Goal: Task Accomplishment & Management: Use online tool/utility

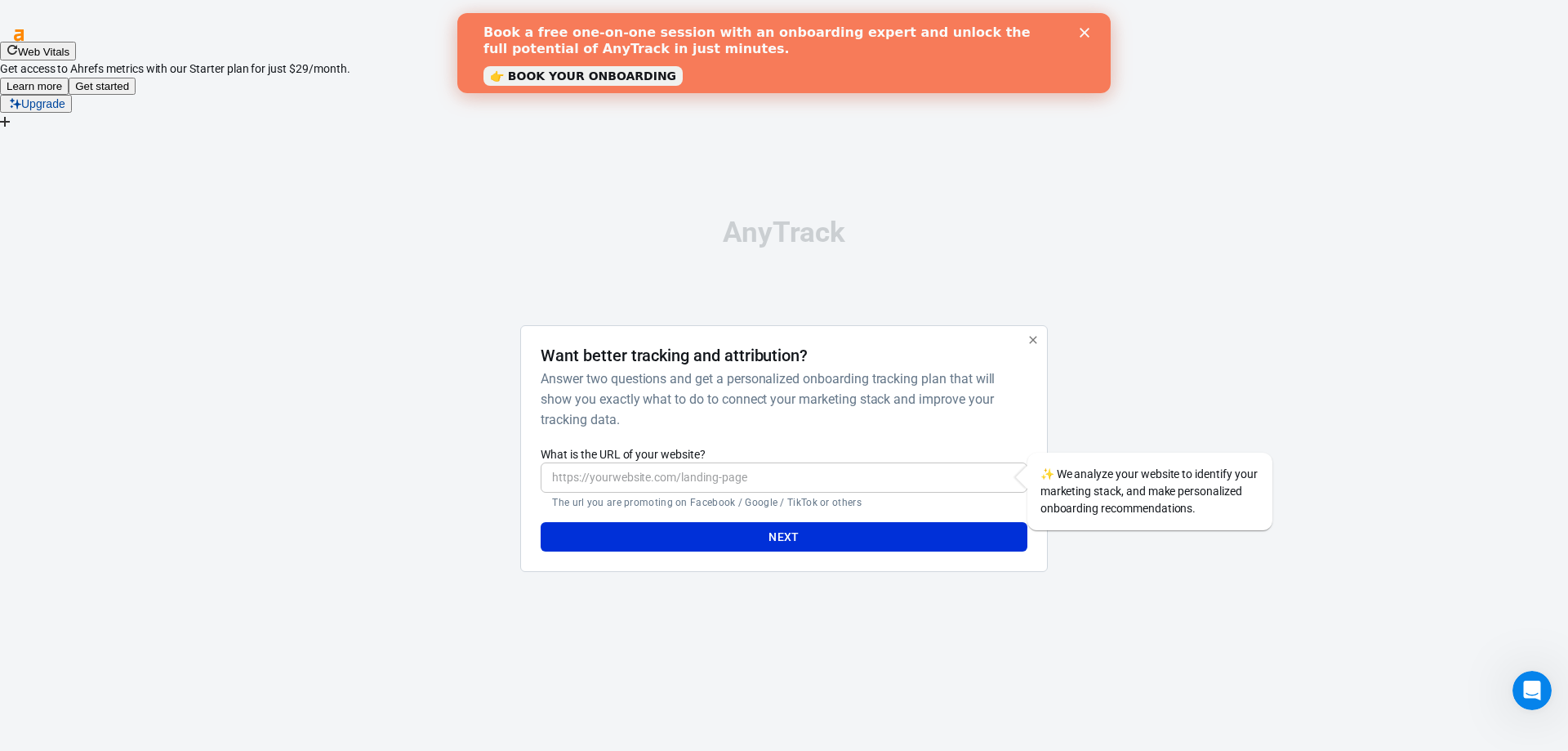
click at [684, 462] on input "What is the URL of your website?" at bounding box center [783, 477] width 486 height 30
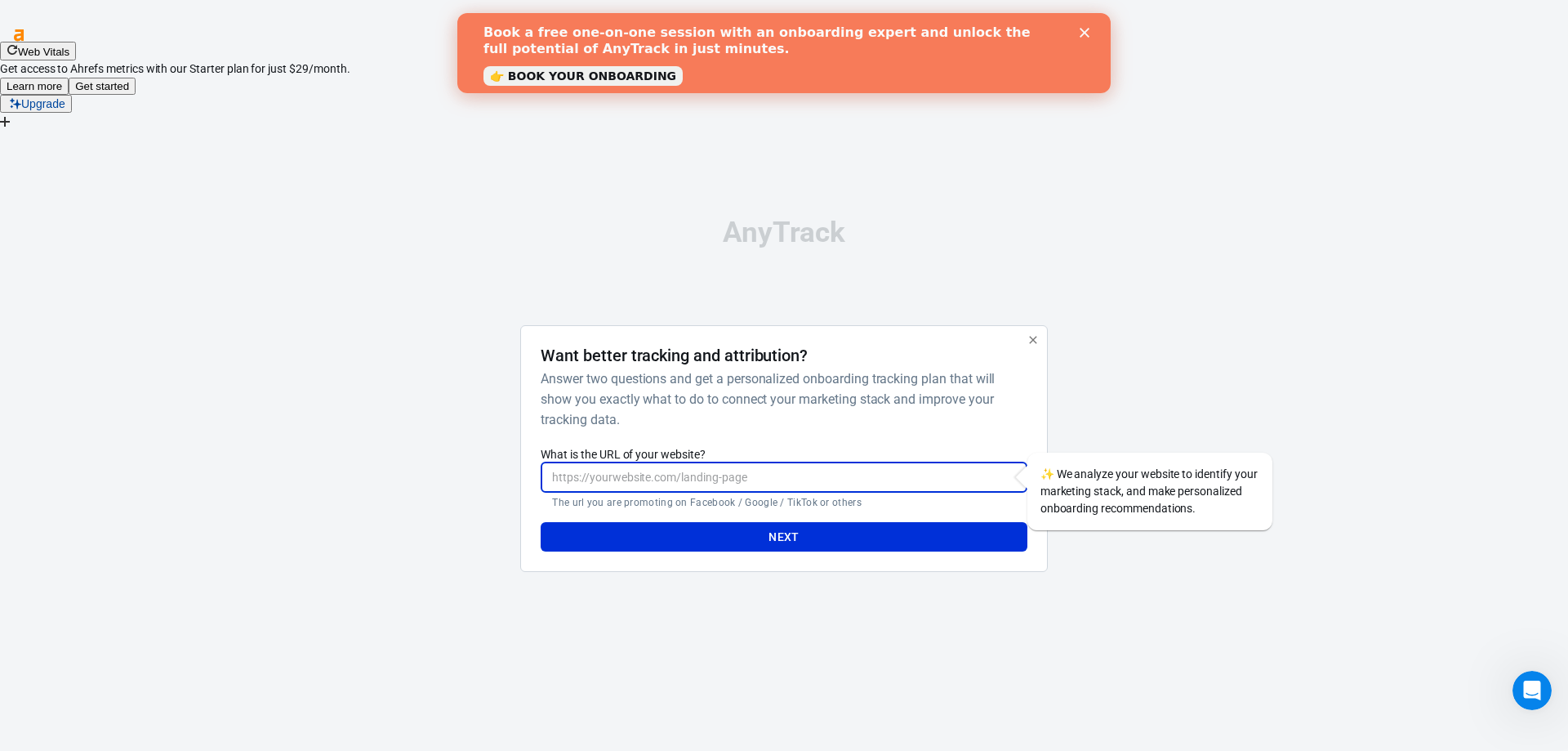
paste input "[URL][DOMAIN_NAME]"
type input "[URL][DOMAIN_NAME]"
click at [732, 522] on button "Next" at bounding box center [783, 537] width 486 height 30
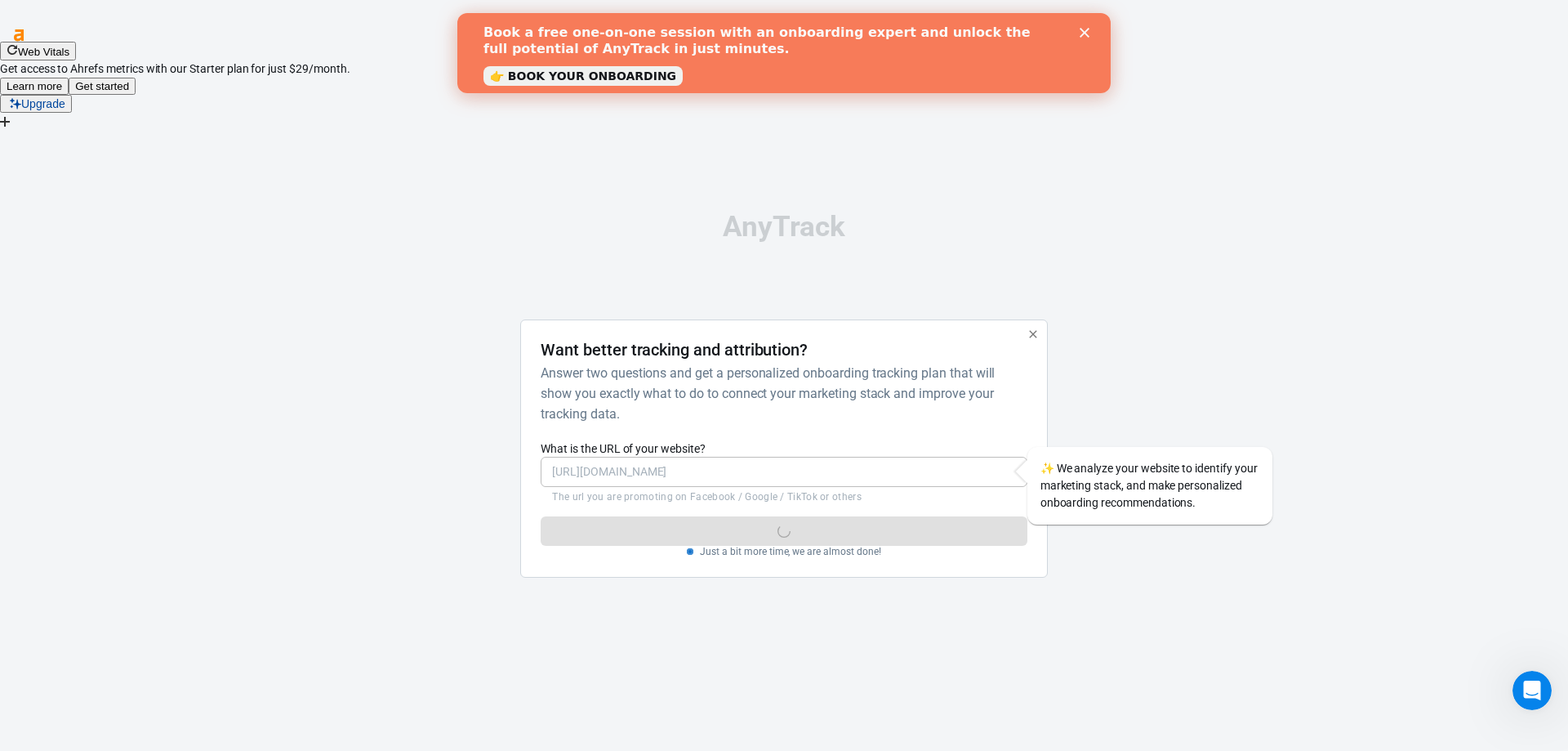
click at [1089, 35] on icon "Close" at bounding box center [1084, 32] width 10 height 10
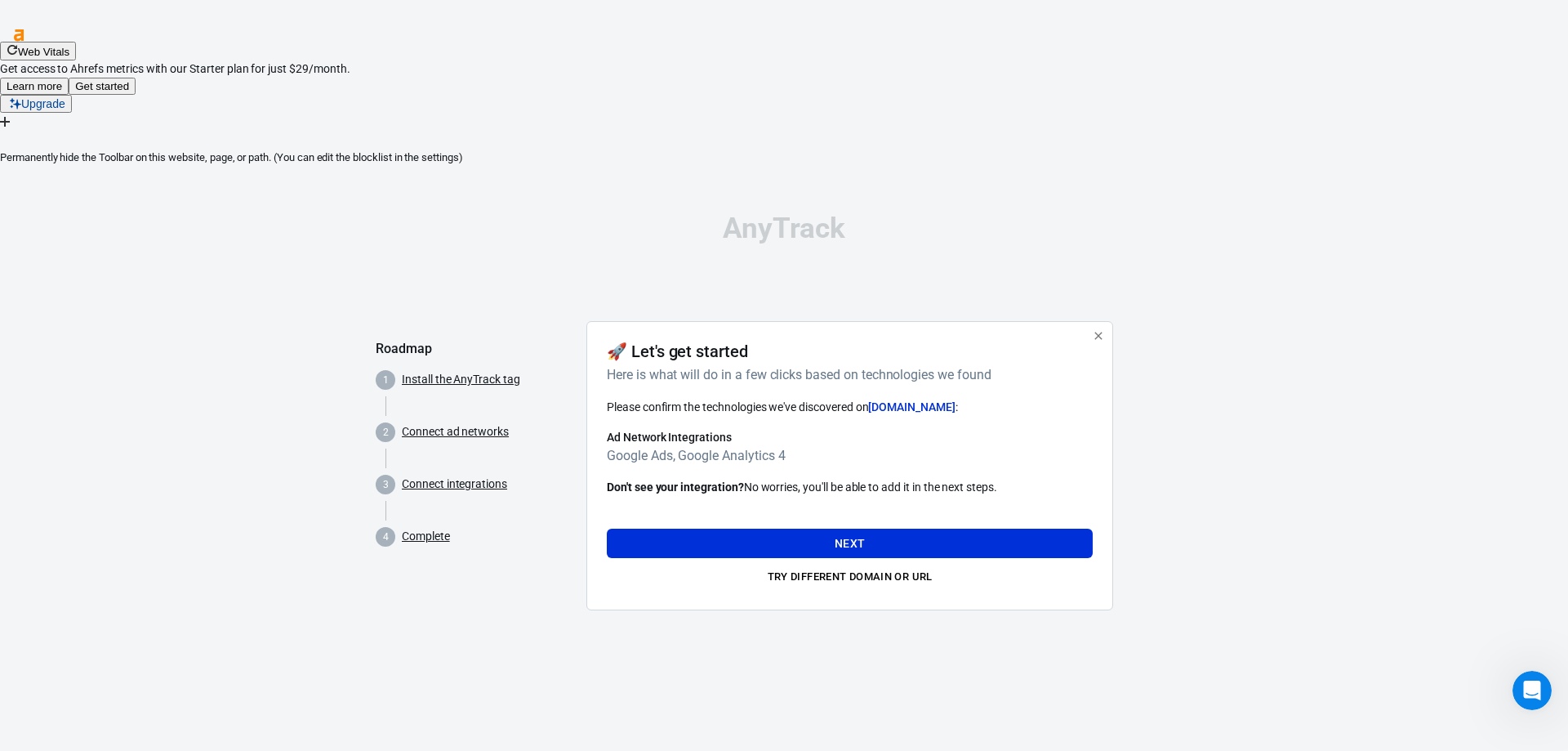
click at [1556, 132] on div at bounding box center [784, 140] width 1568 height 17
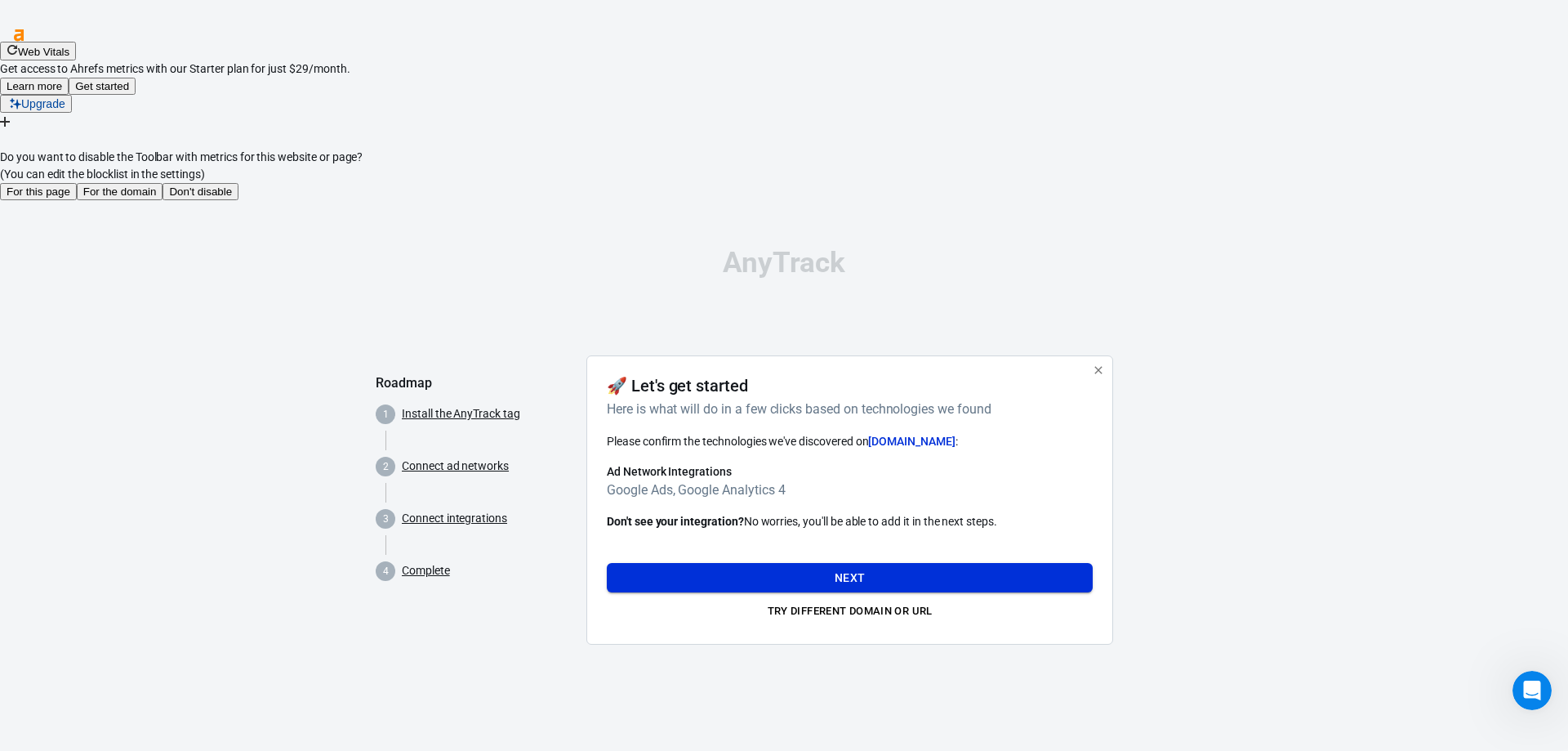
click at [840, 563] on button "Next" at bounding box center [850, 578] width 486 height 30
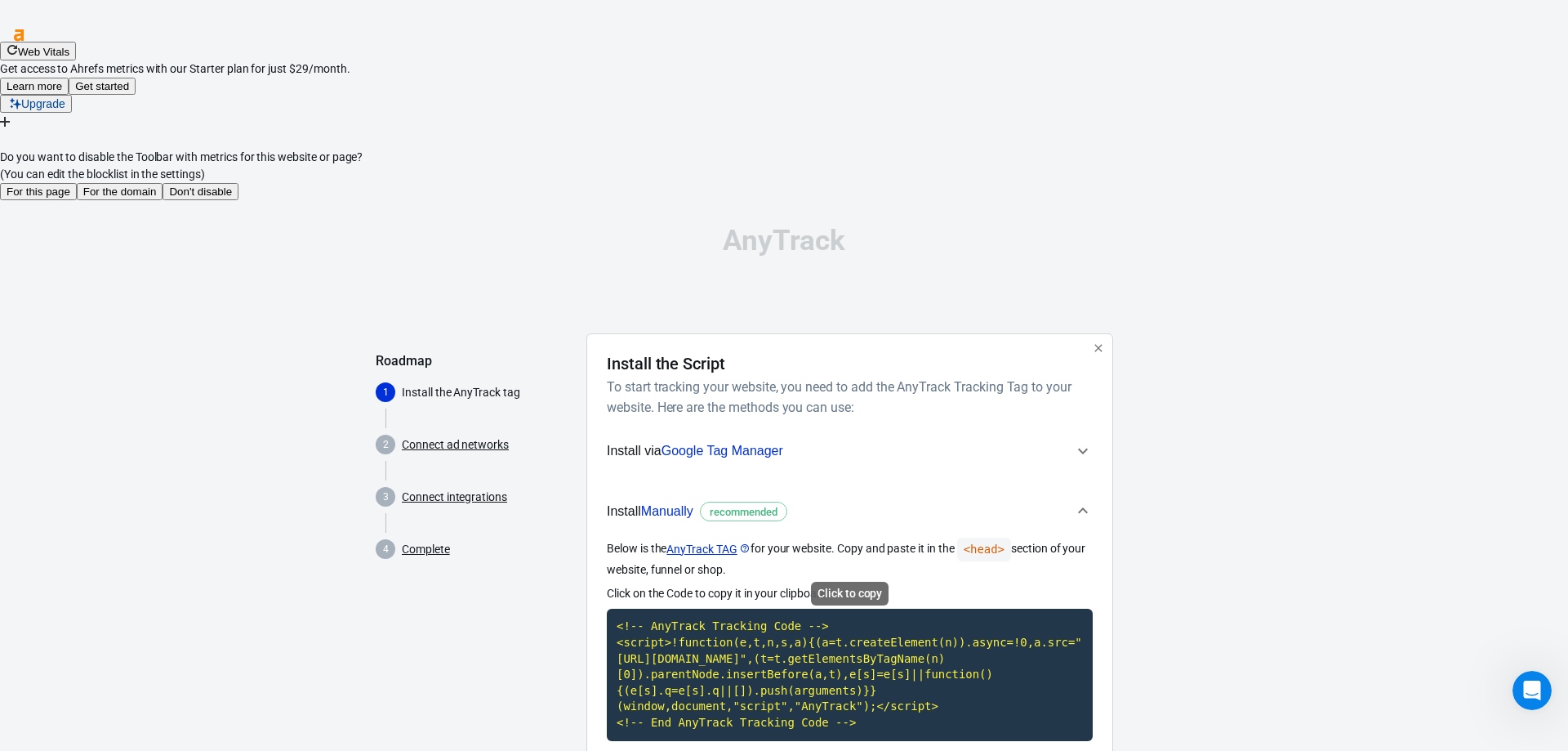
click at [897, 609] on code "<!-- AnyTrack Tracking Code --> <script>!function(e,t,n,s,a){(a=t.createElement…" at bounding box center [850, 675] width 486 height 132
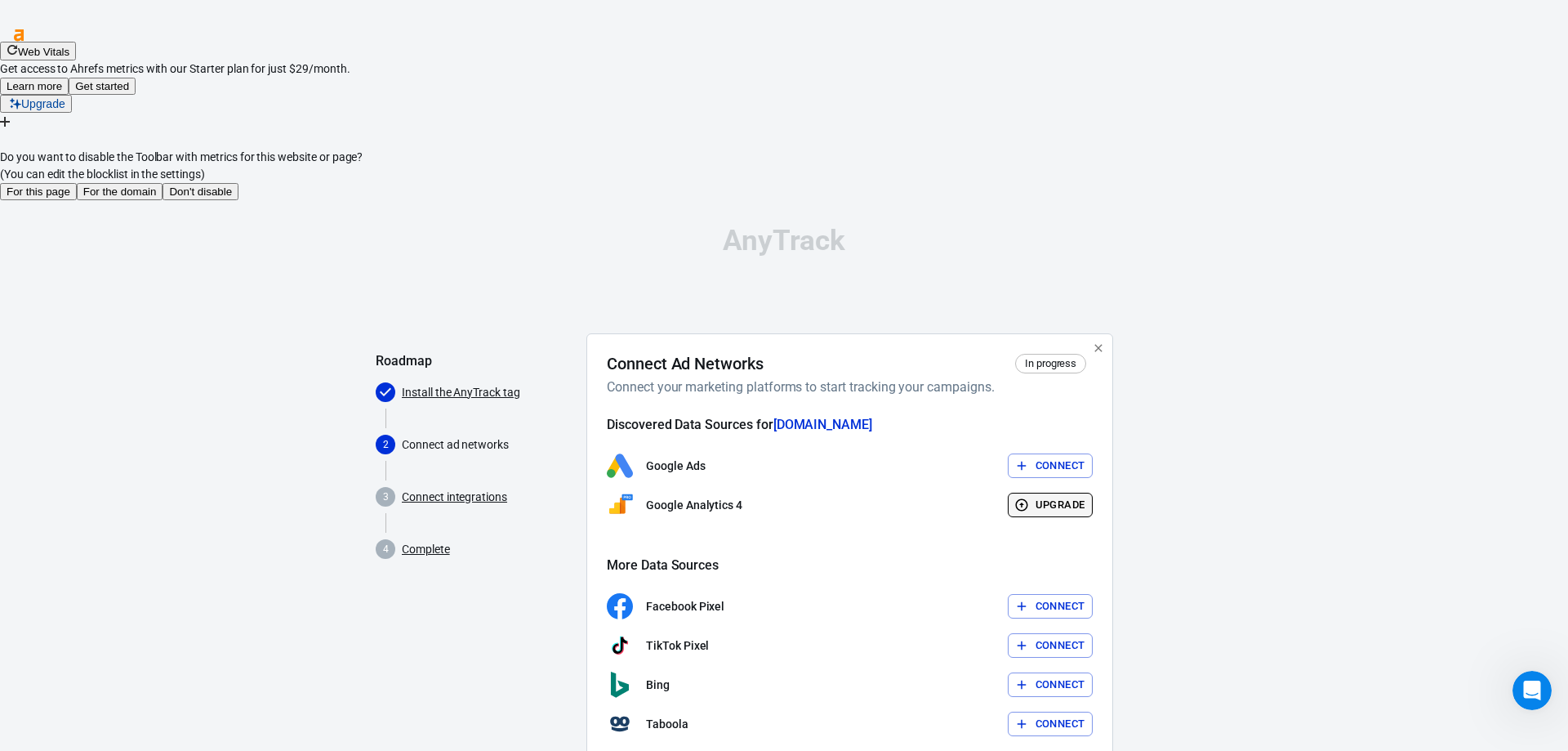
click at [1025, 499] on icon "button" at bounding box center [1021, 505] width 12 height 12
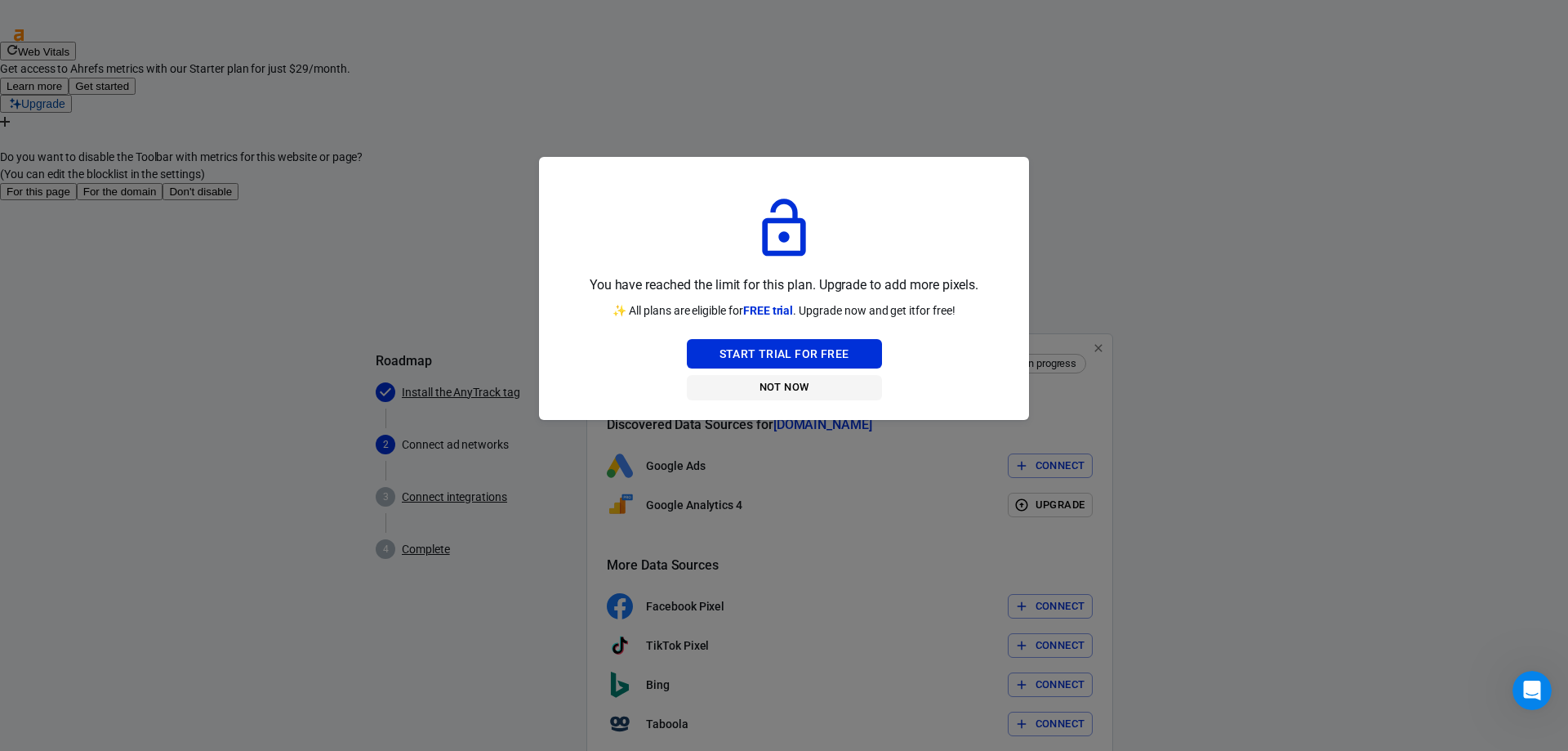
click at [802, 379] on button "Not Now" at bounding box center [785, 387] width 196 height 25
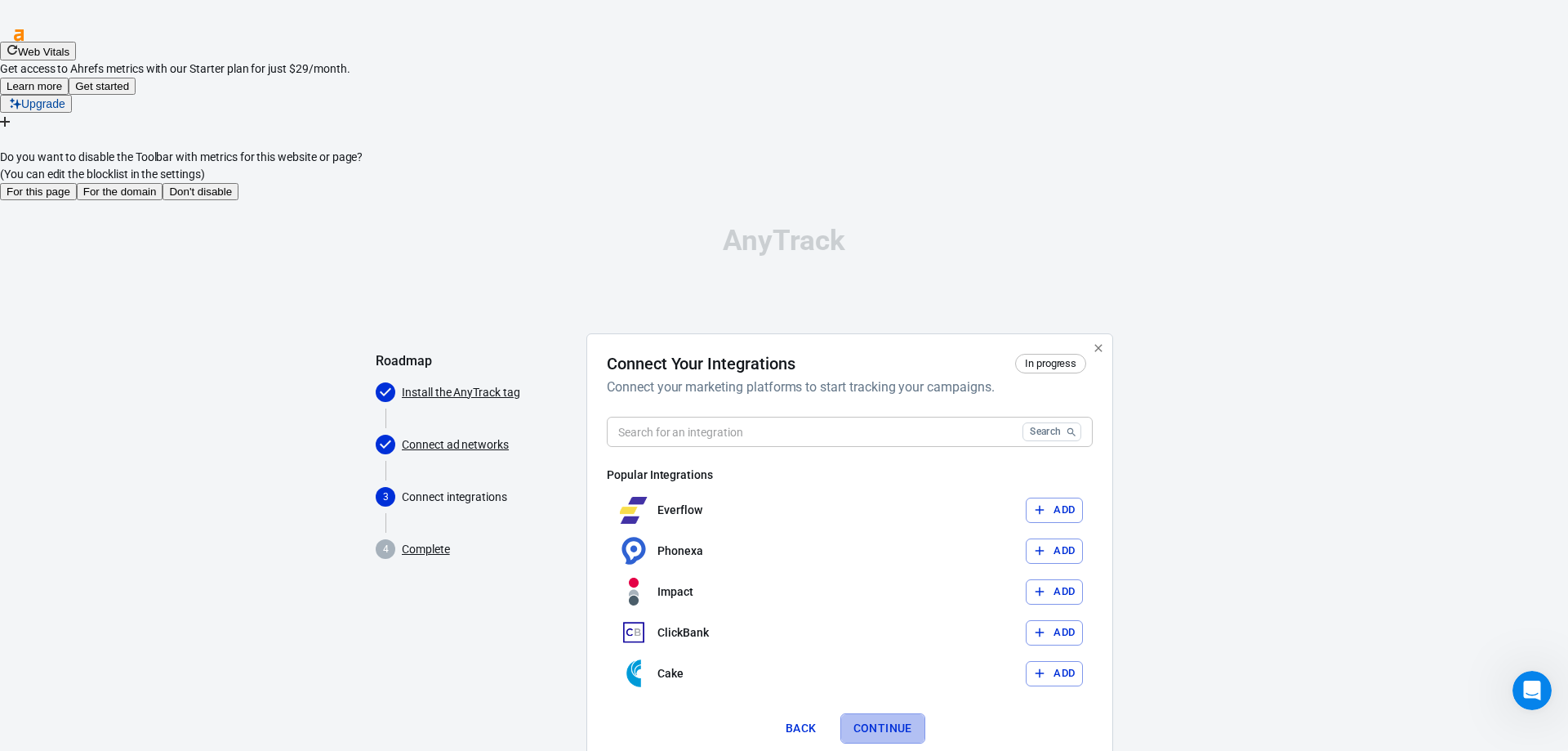
click at [924, 713] on button "Continue" at bounding box center [884, 728] width 85 height 30
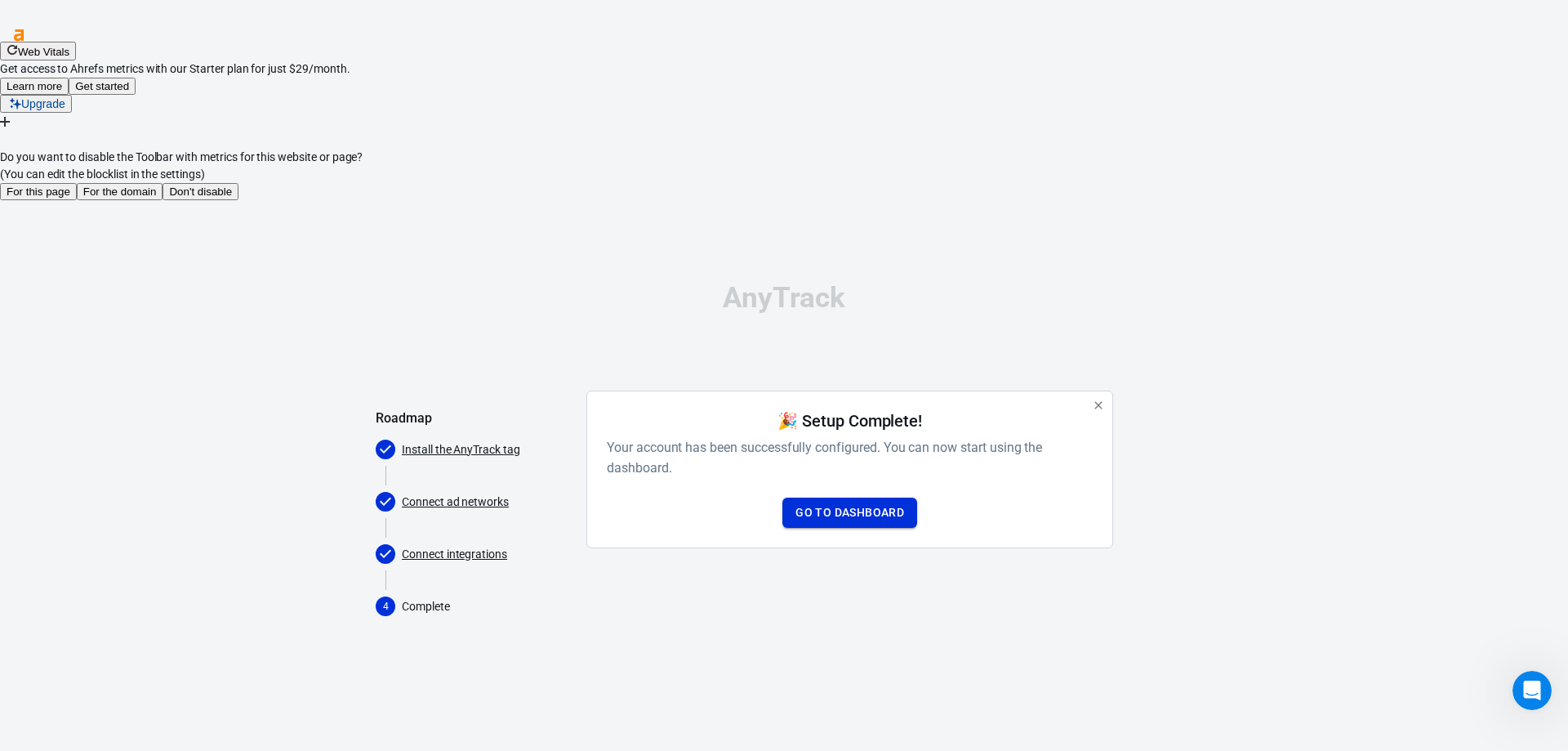
click at [892, 498] on link "Go to Dashboard" at bounding box center [850, 513] width 135 height 30
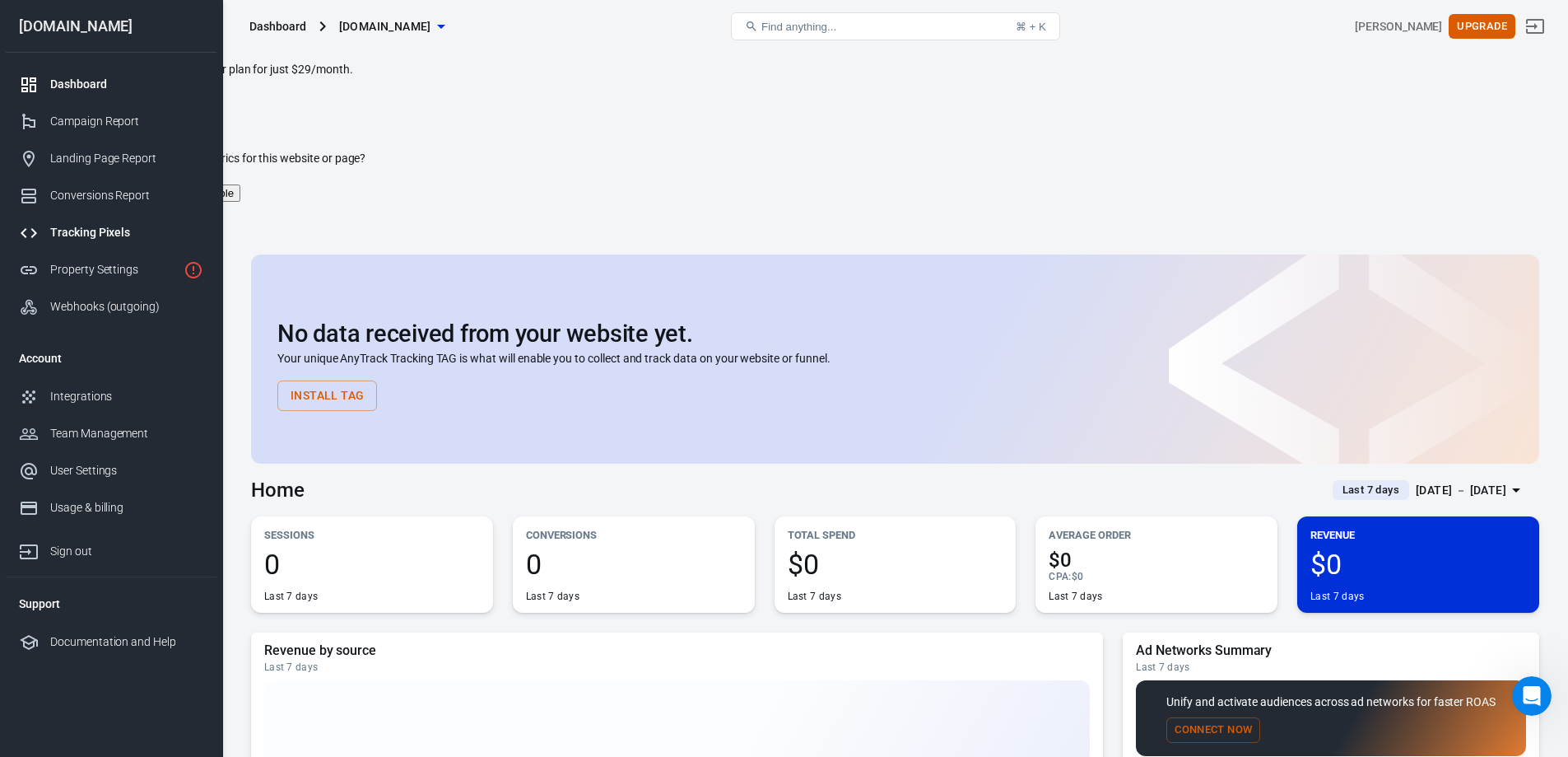
click at [121, 228] on div "Tracking Pixels" at bounding box center [126, 232] width 153 height 17
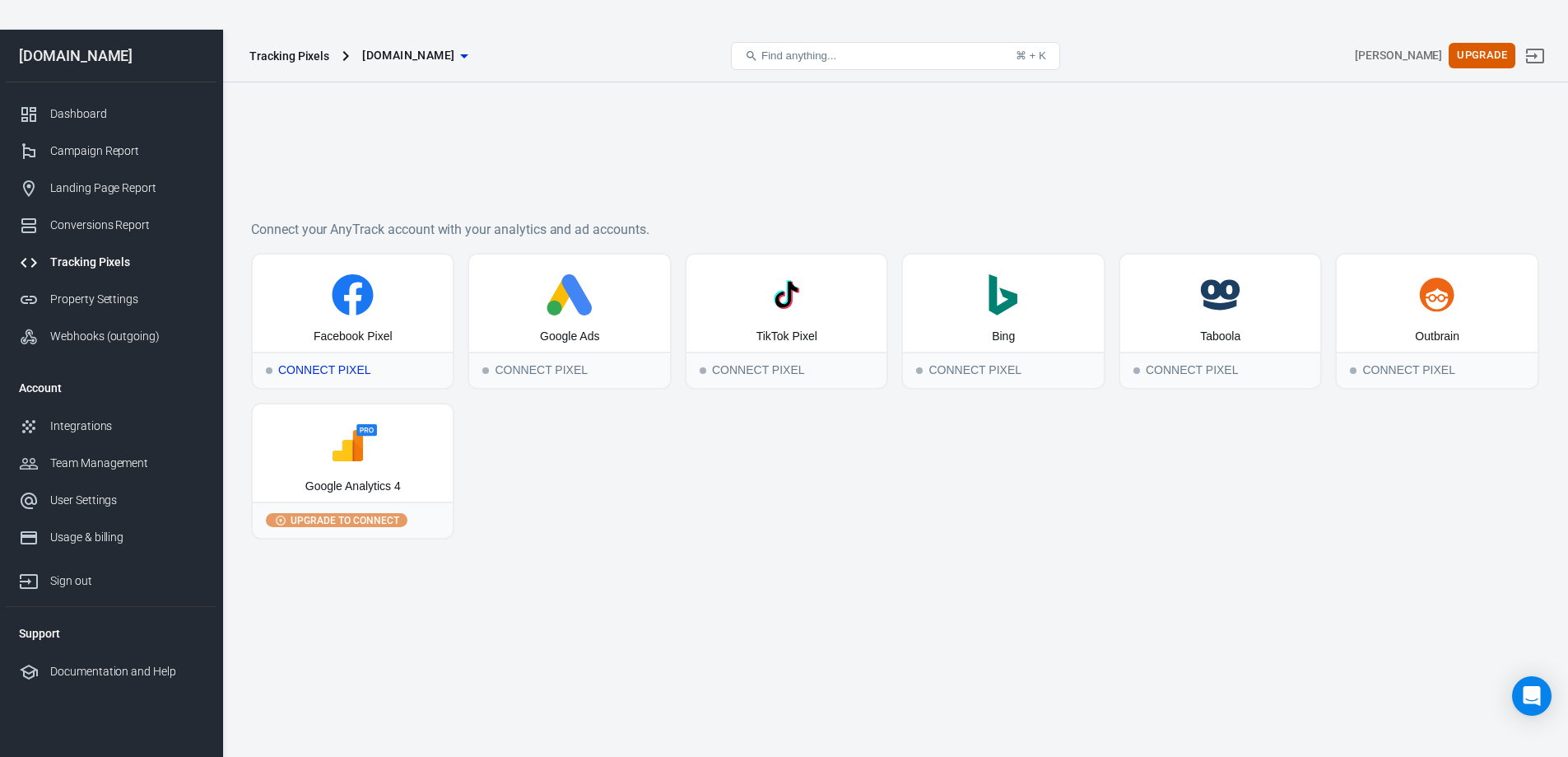
click at [371, 351] on div "Connect Pixel" at bounding box center [352, 369] width 200 height 36
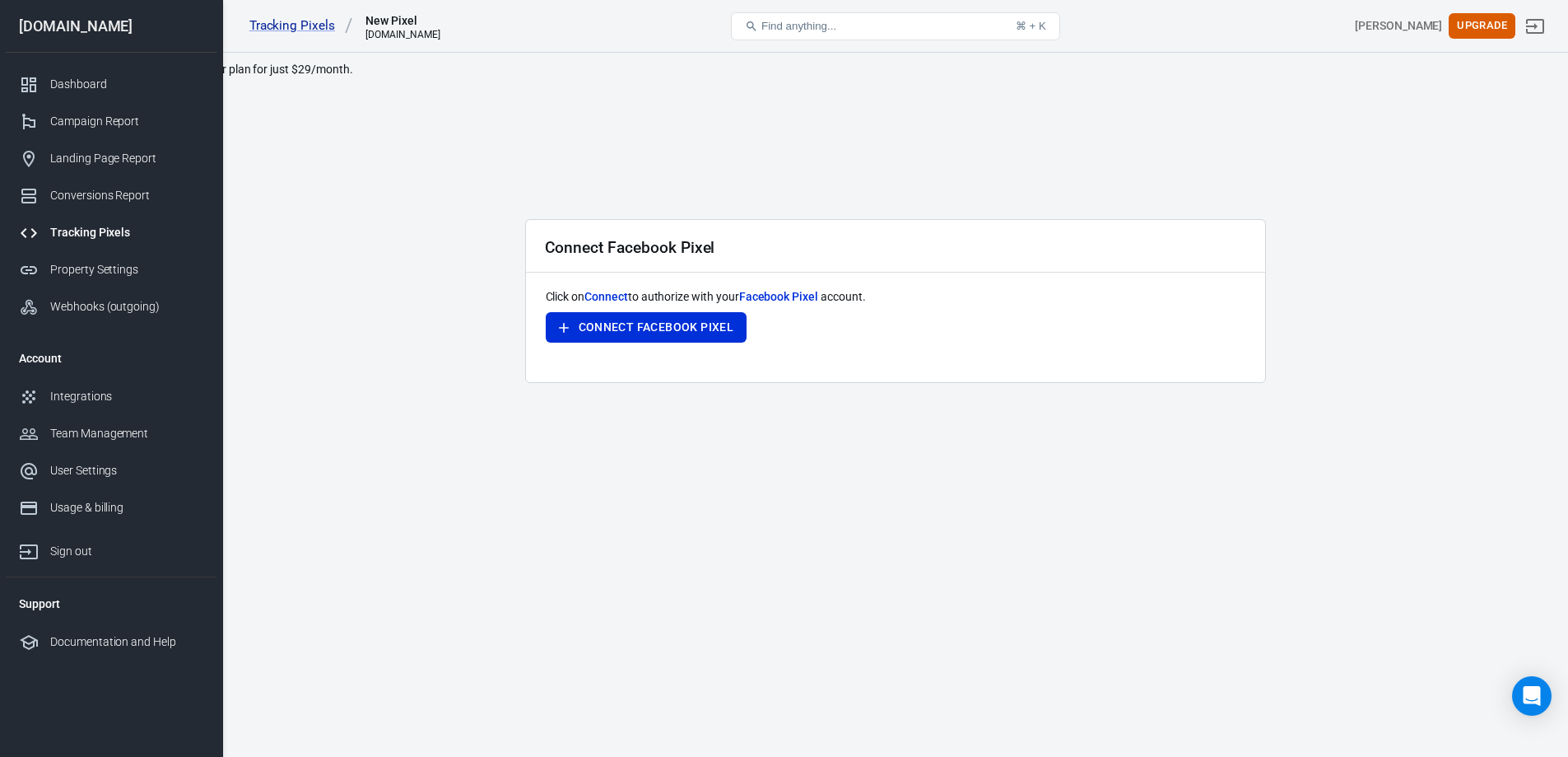
drag, startPoint x: 648, startPoint y: 206, endPoint x: 665, endPoint y: 270, distance: 66.2
click at [648, 312] on button "Connect Facebook Pixel" at bounding box center [646, 327] width 201 height 30
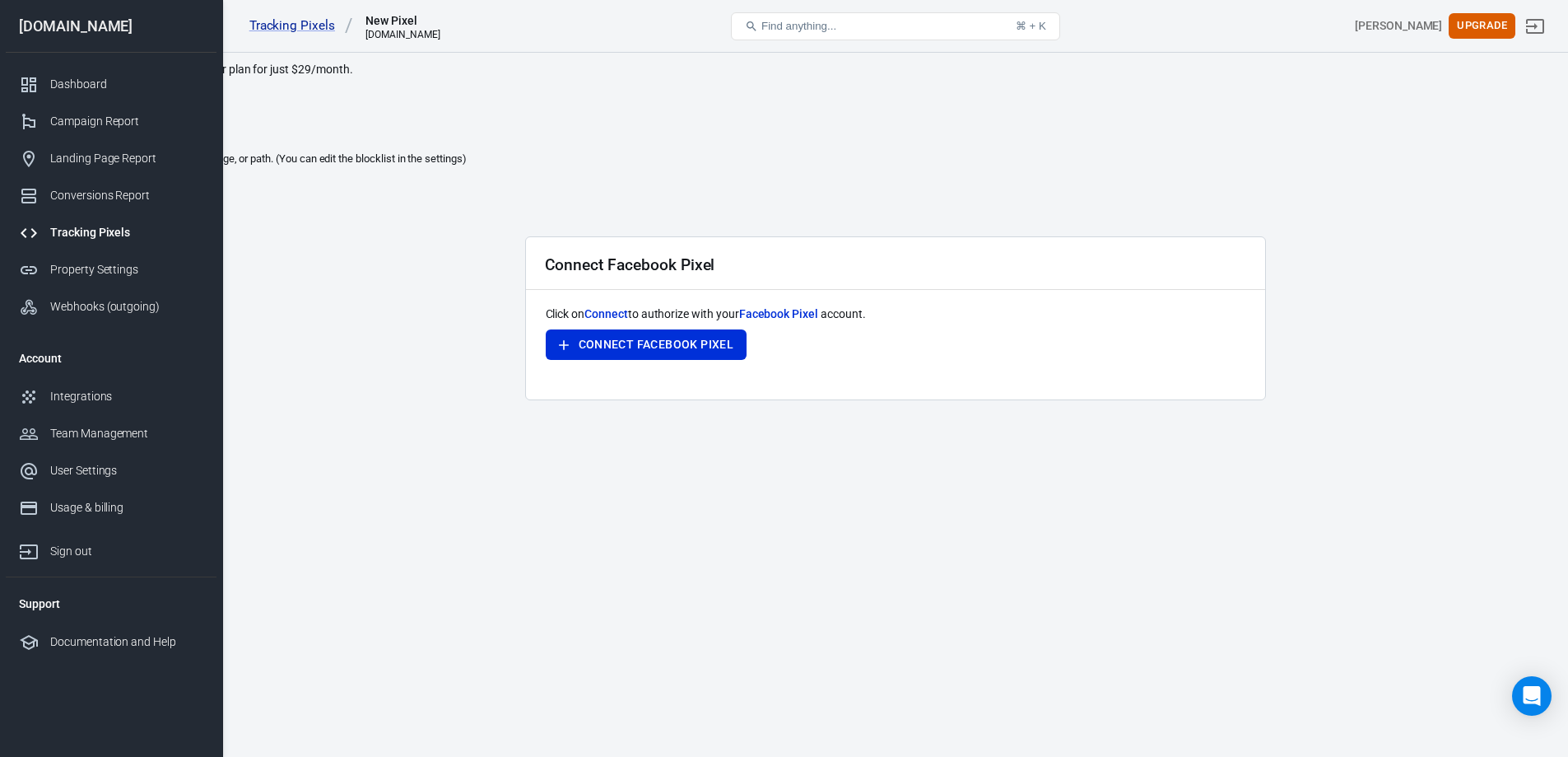
click at [12, 133] on icon at bounding box center [5, 139] width 12 height 12
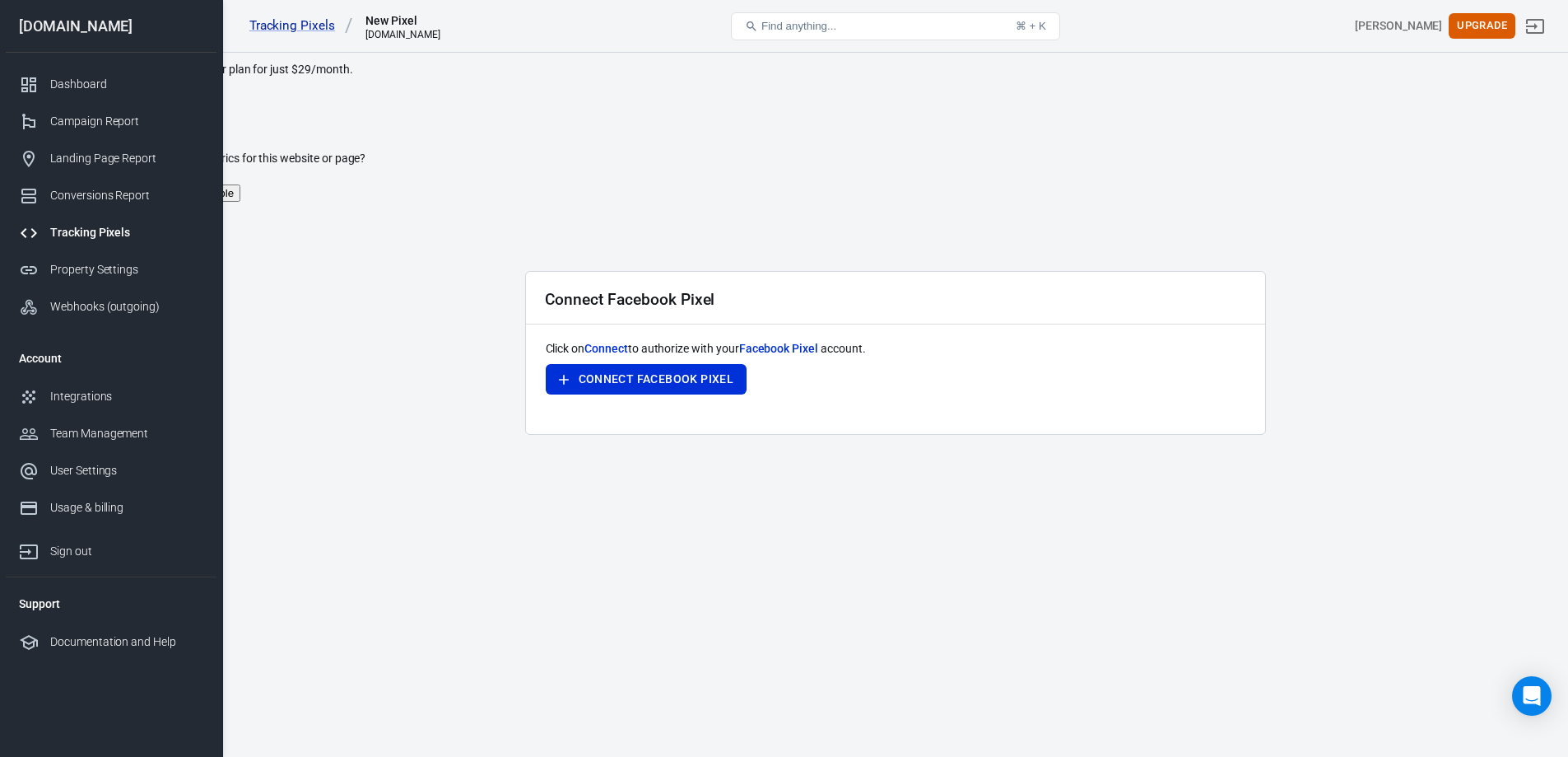
click at [165, 185] on button "For the domain" at bounding box center [120, 193] width 87 height 17
click at [1100, 271] on main "Connect Facebook Pixel Click on Connect to authorize with your Facebook Pixel a…" at bounding box center [895, 571] width 1288 height 600
click at [99, 260] on link "Property Settings" at bounding box center [110, 269] width 210 height 37
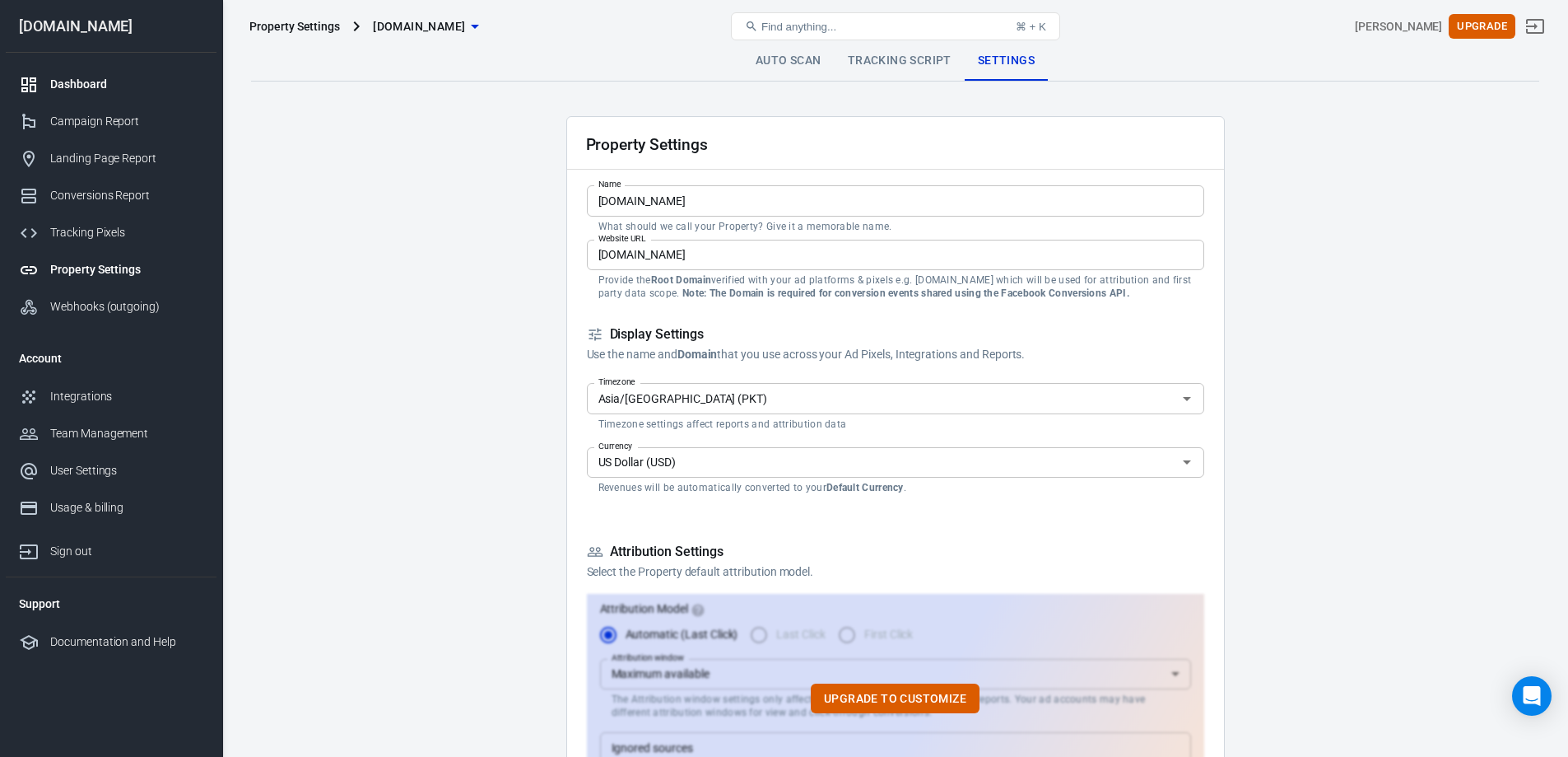
click at [116, 91] on div "Dashboard" at bounding box center [126, 84] width 153 height 17
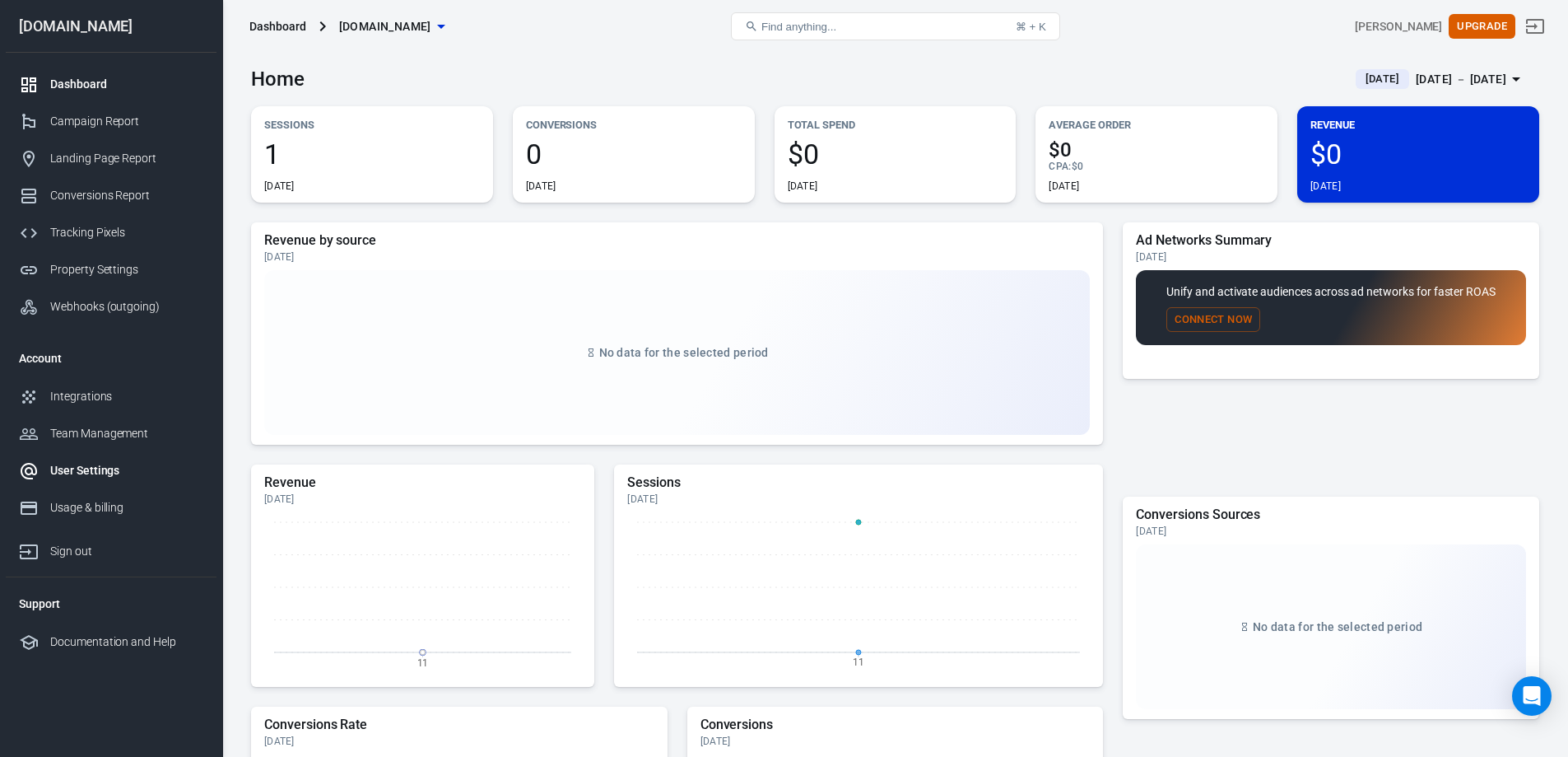
click at [72, 462] on div "User Settings" at bounding box center [126, 470] width 153 height 17
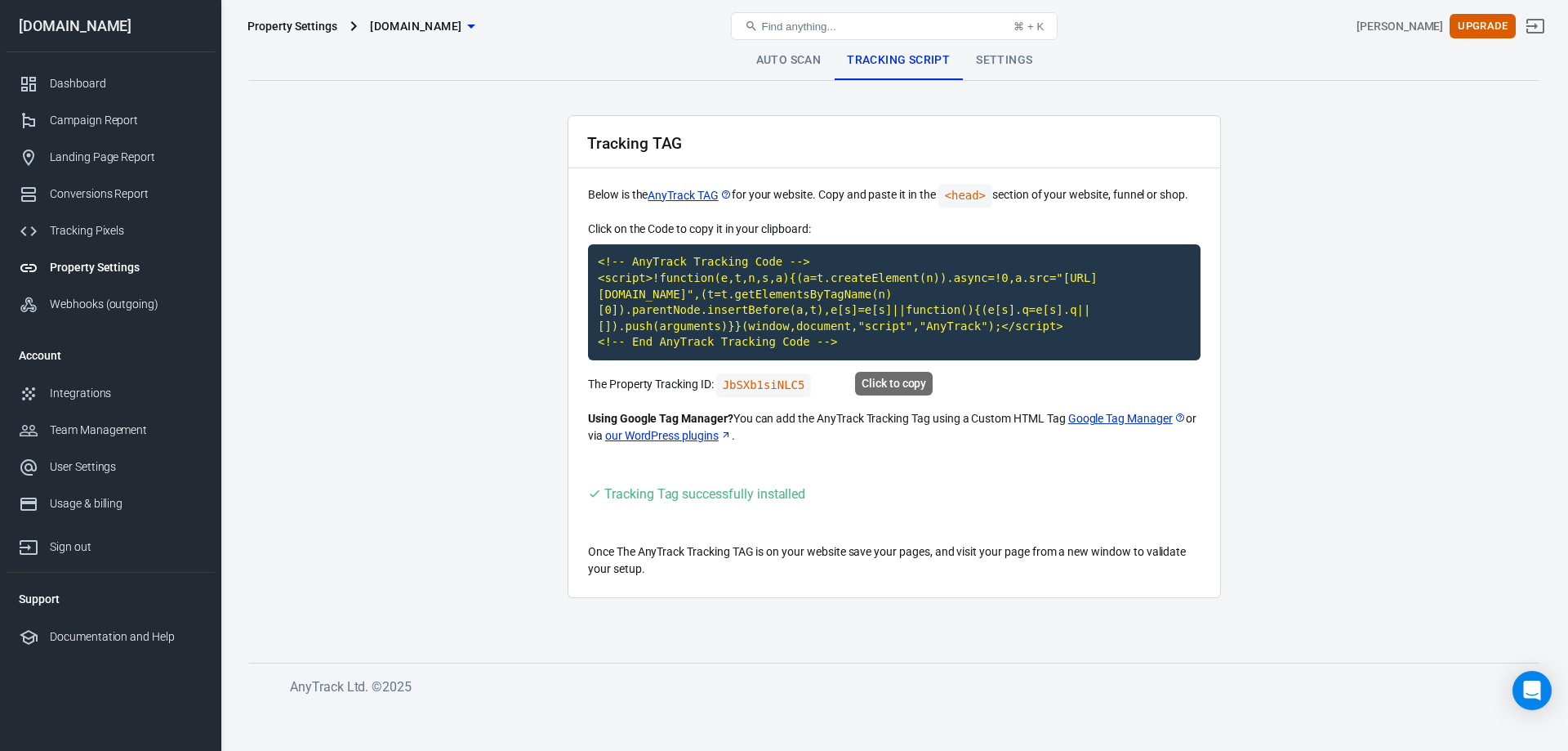
click at [1030, 291] on code "<!-- AnyTrack Tracking Code --> <script>!function(e,t,n,s,a){(a=t.createElement…" at bounding box center [894, 302] width 612 height 116
click at [726, 383] on code "JbSXb1siNLC5" at bounding box center [764, 385] width 96 height 24
click at [1010, 63] on link "Settings" at bounding box center [1004, 60] width 83 height 39
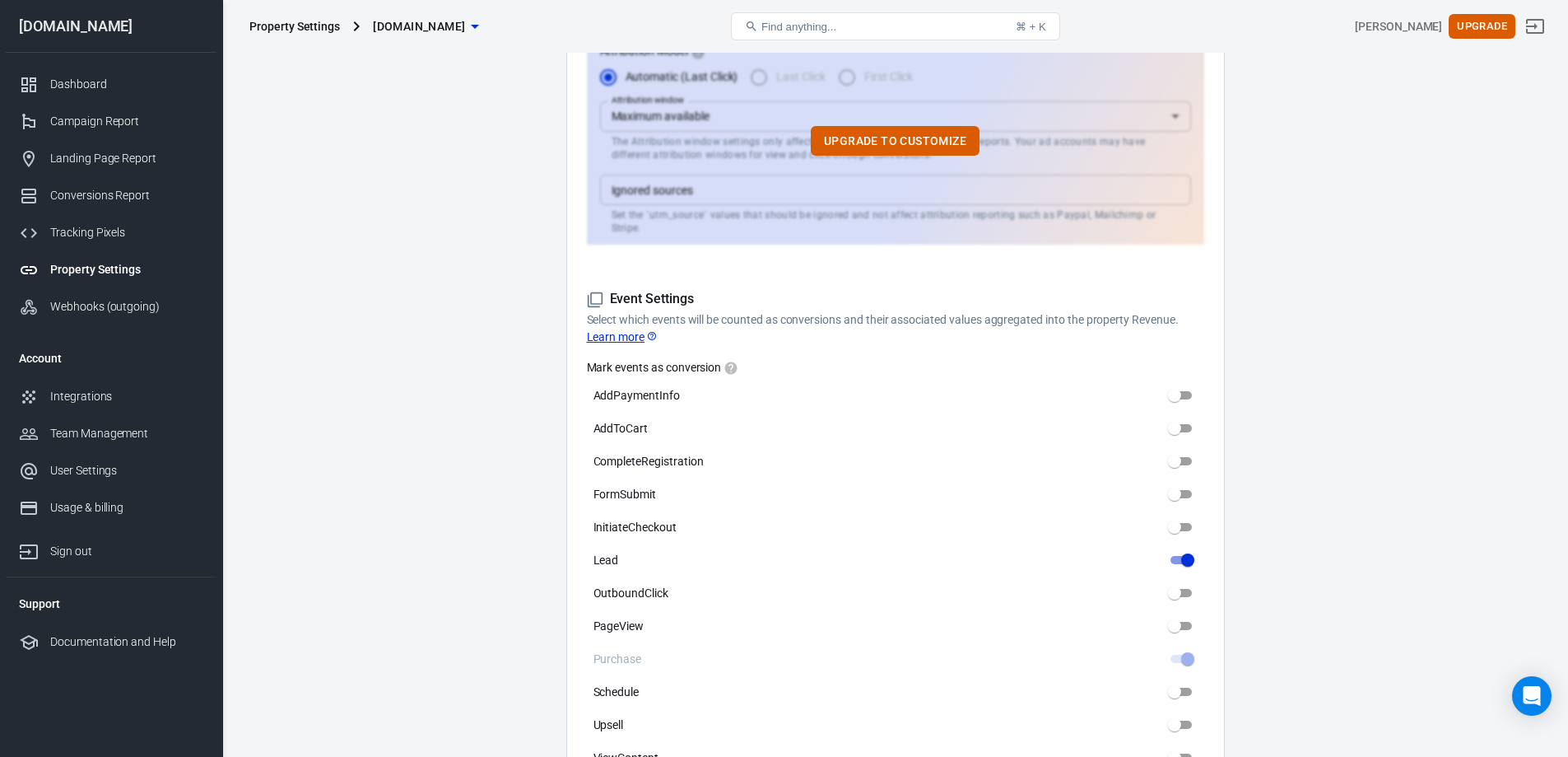
scroll to position [576, 0]
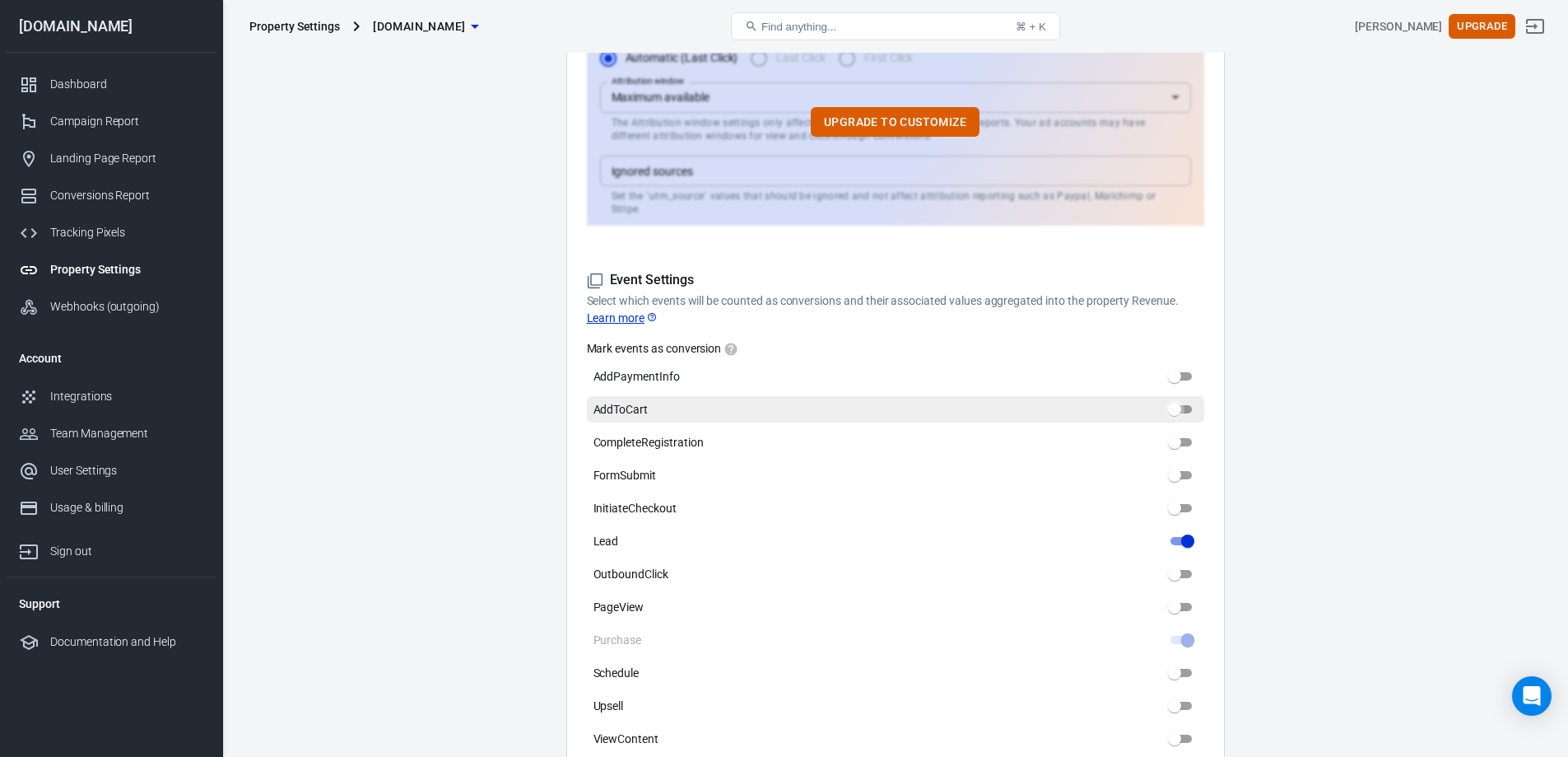
click at [1176, 400] on input "AddToCart" at bounding box center [1174, 409] width 59 height 20
checkbox input "true"
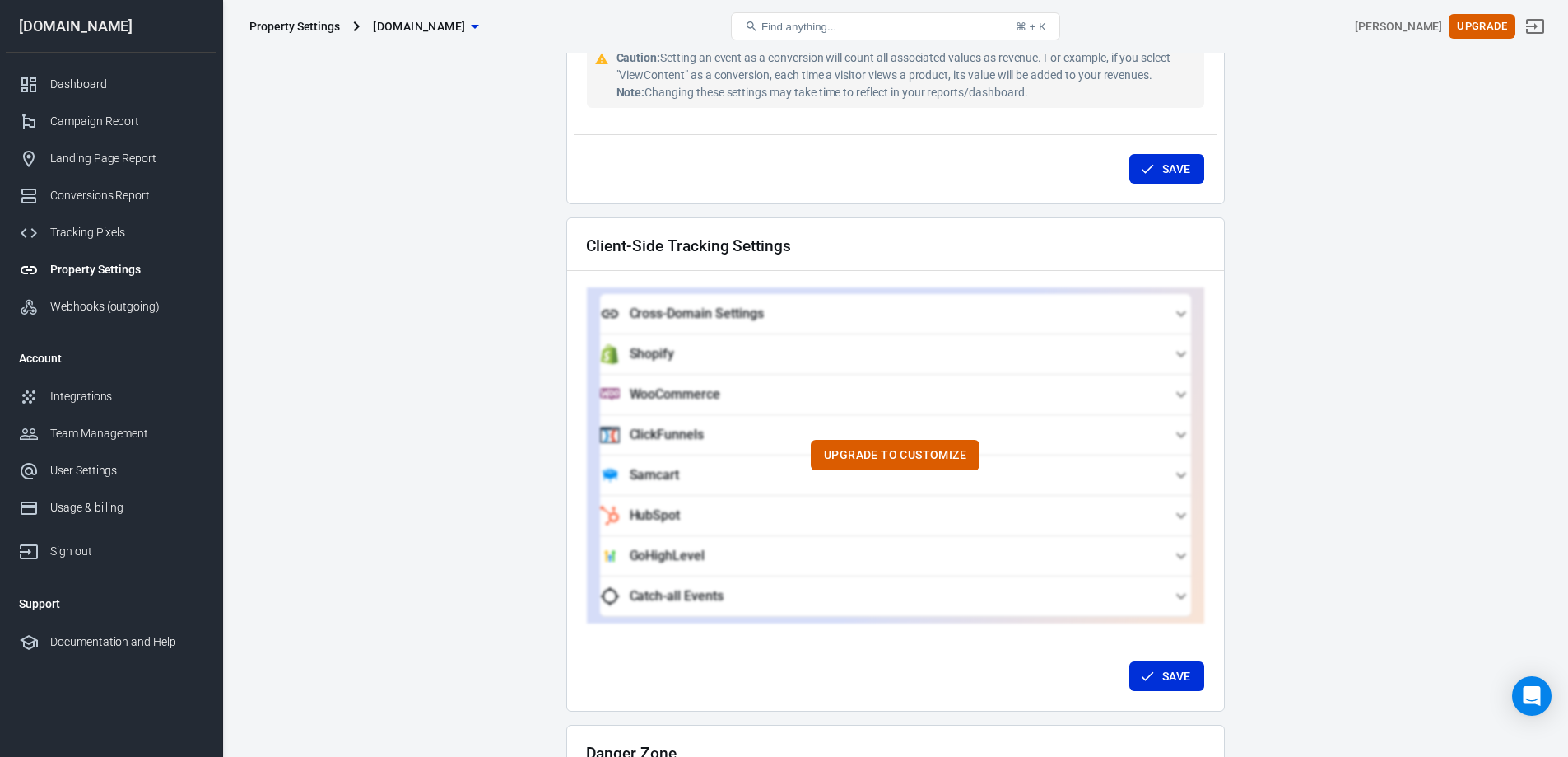
scroll to position [1149, 0]
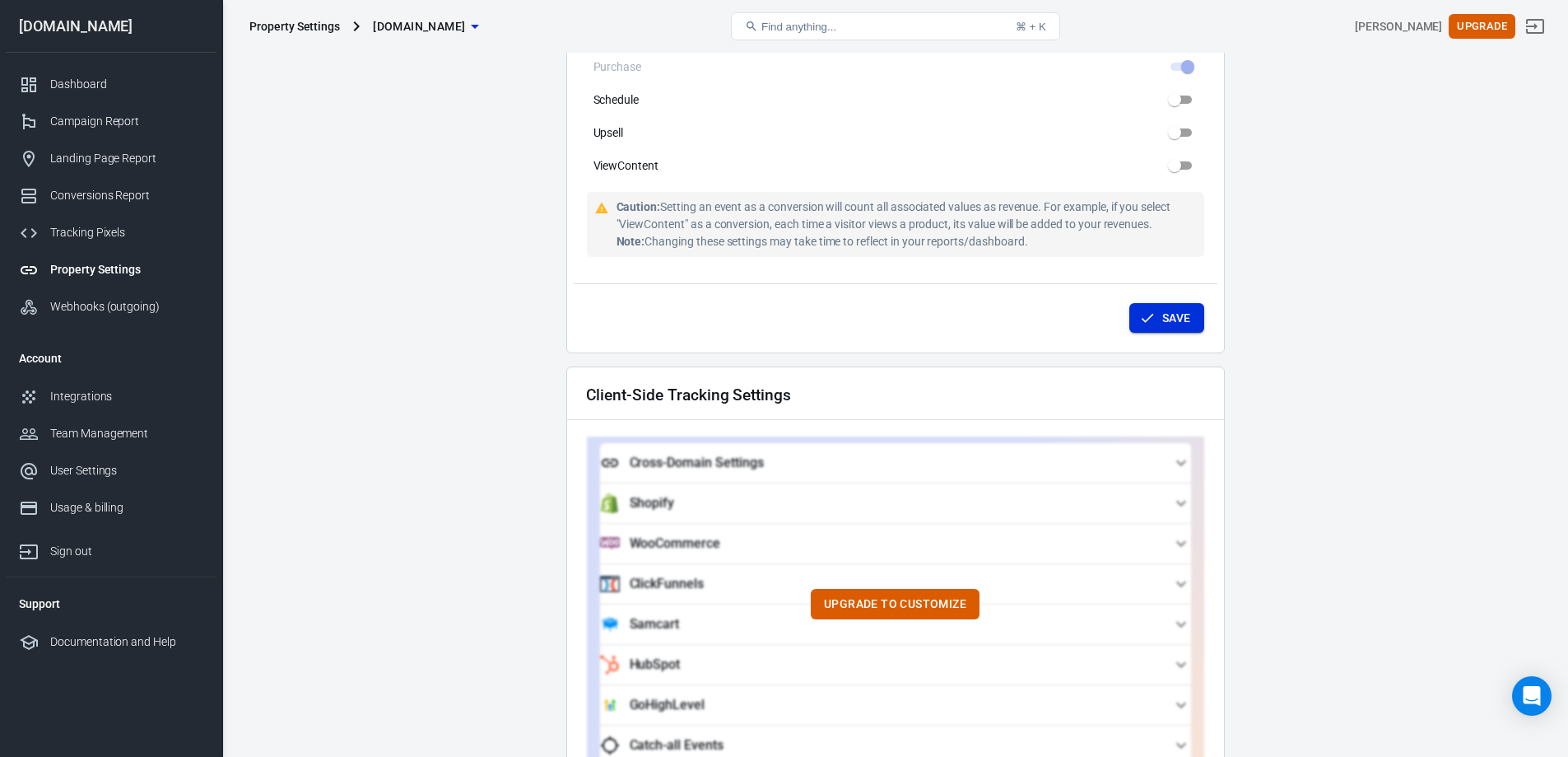
click at [1172, 309] on button "Save" at bounding box center [1167, 318] width 75 height 30
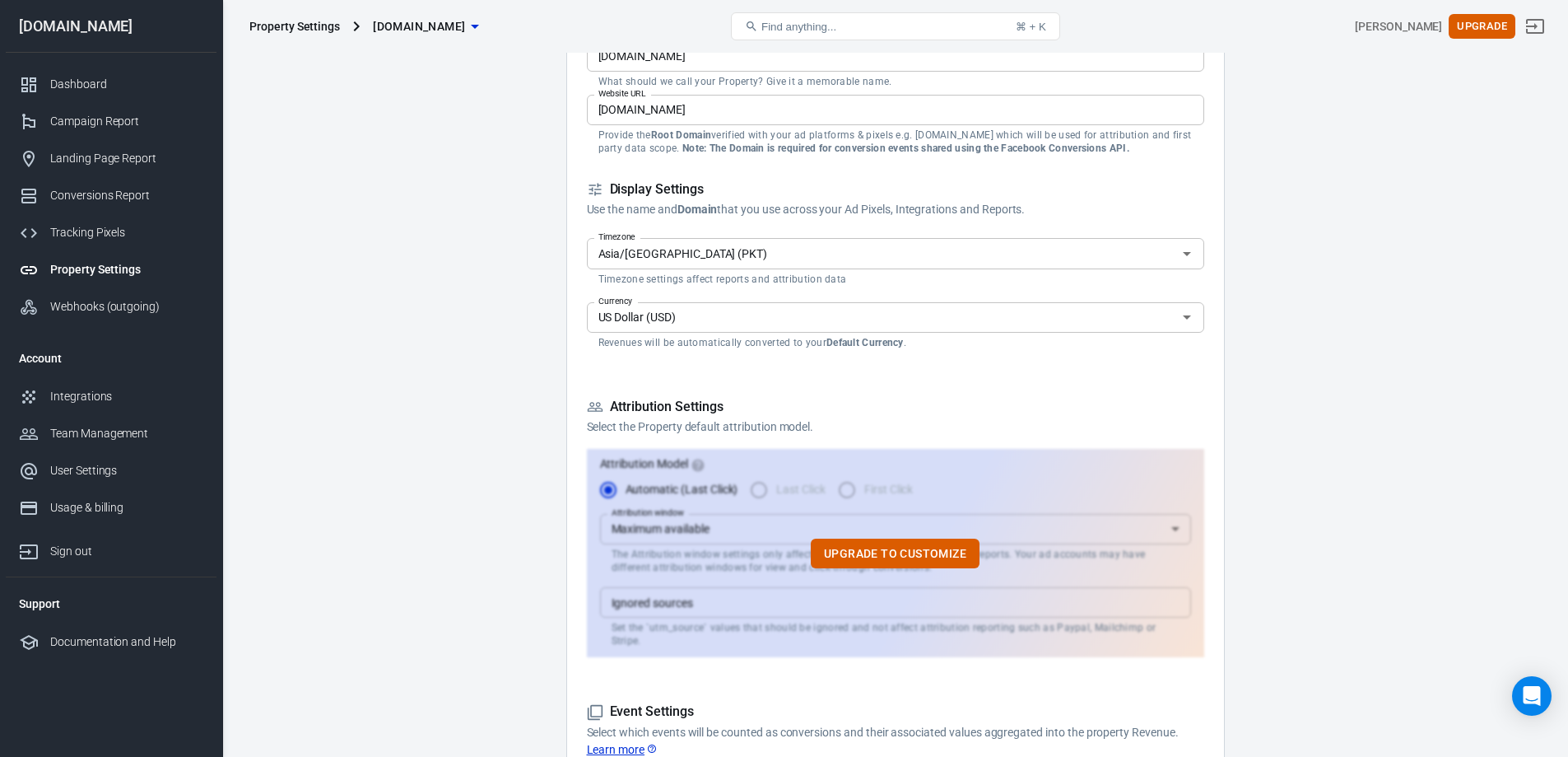
scroll to position [0, 0]
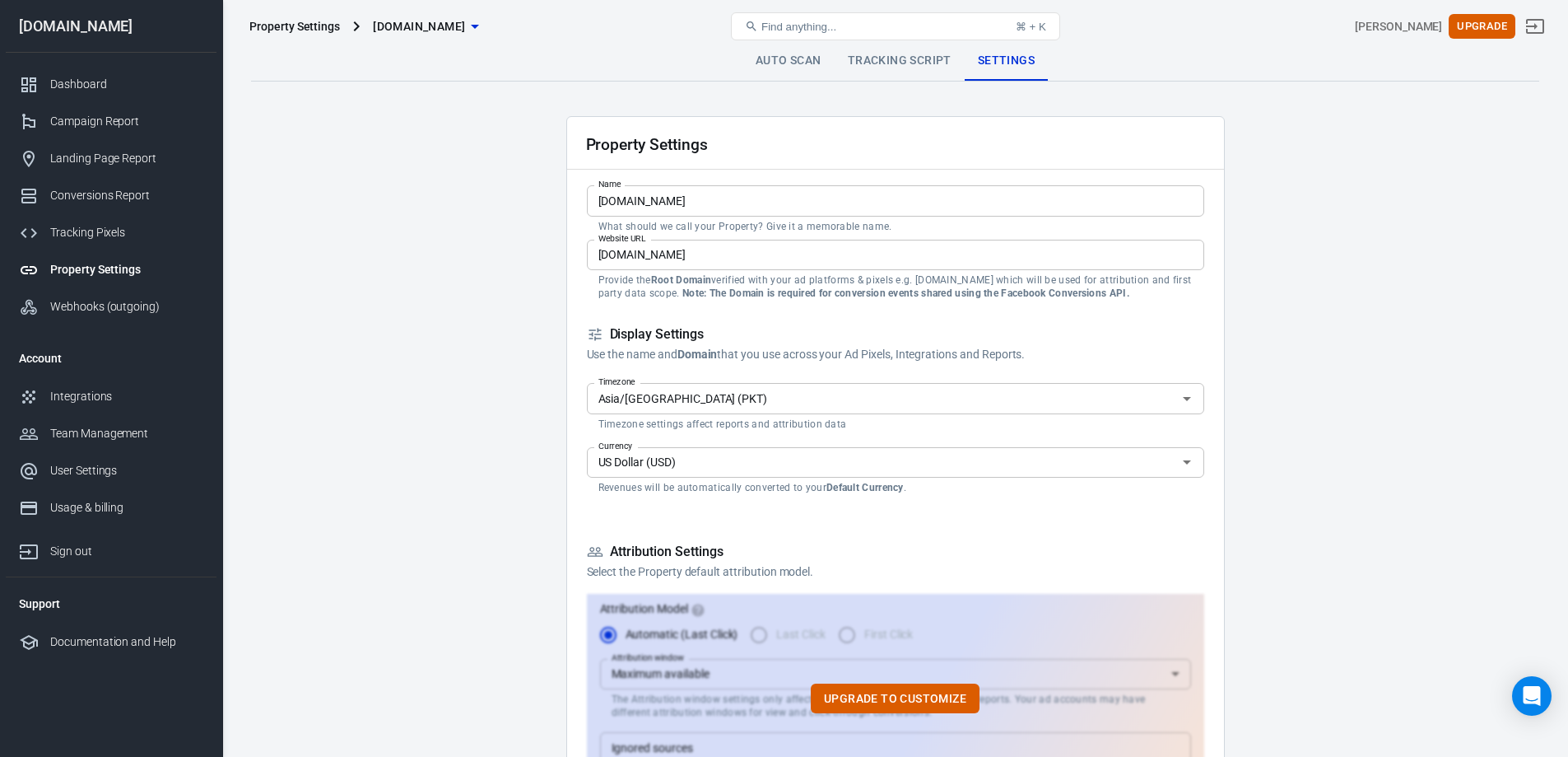
click at [784, 55] on link "Auto Scan" at bounding box center [788, 61] width 92 height 39
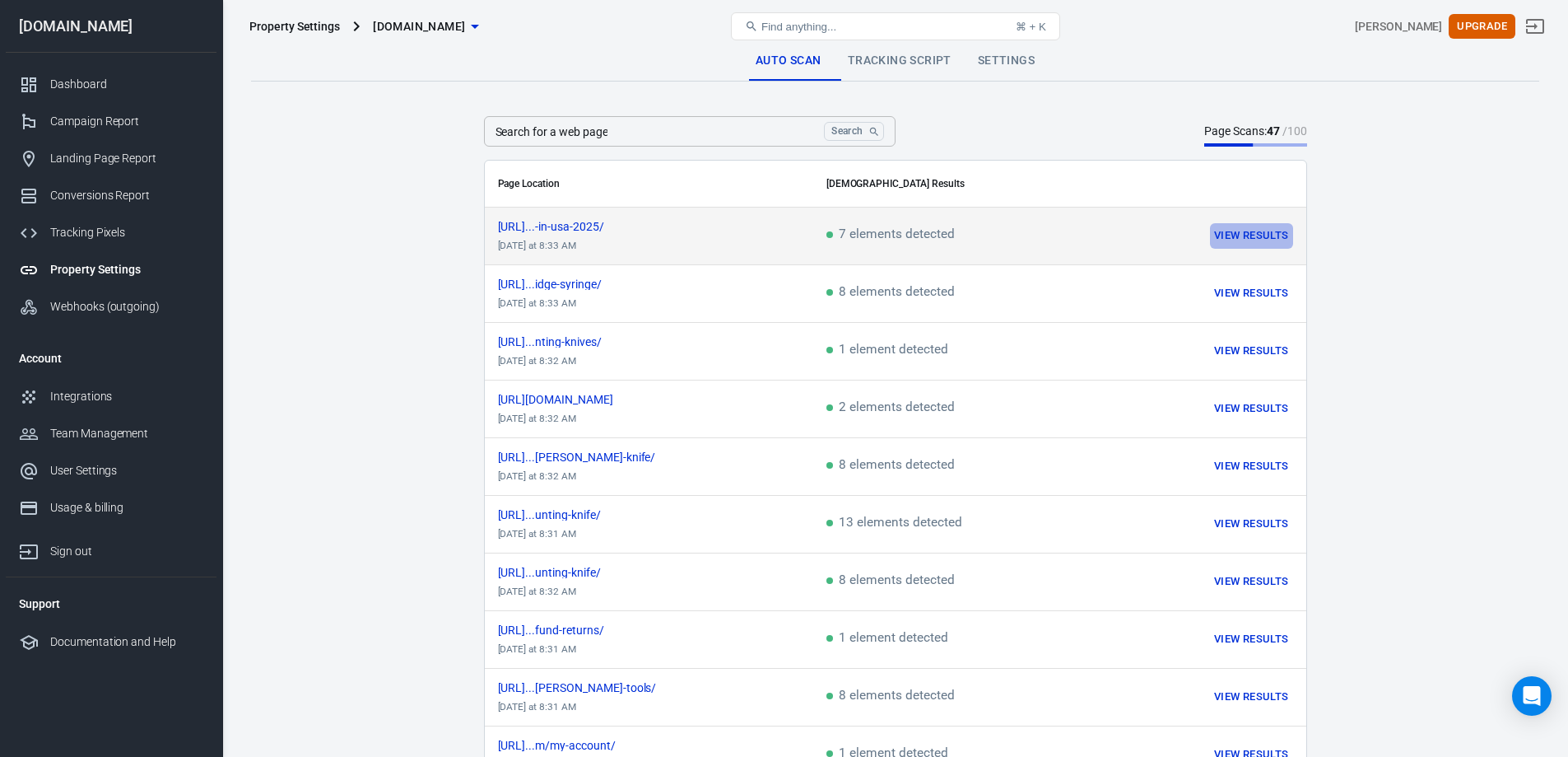
click at [1245, 228] on button "View Results" at bounding box center [1251, 236] width 82 height 25
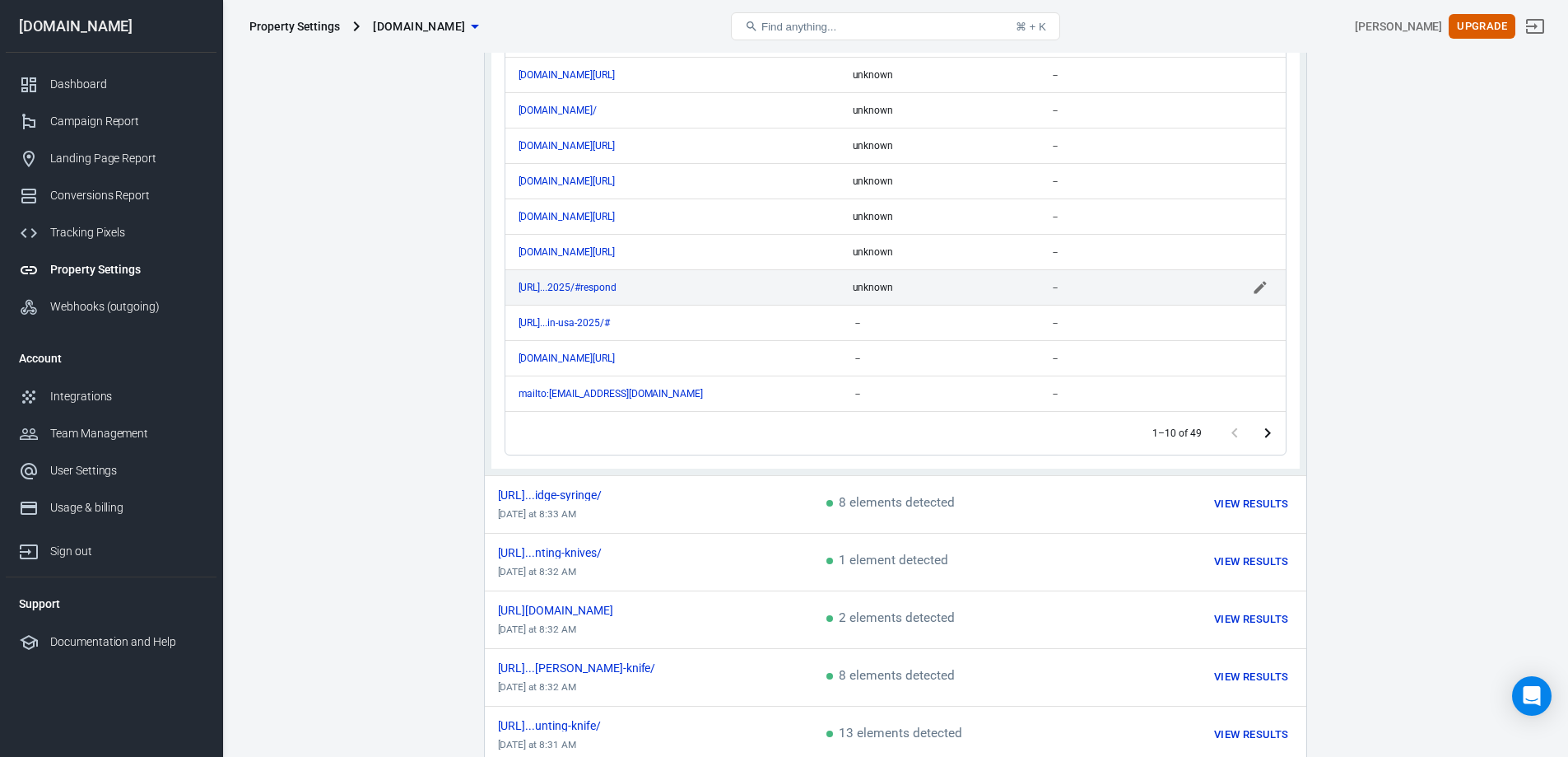
scroll to position [330, 0]
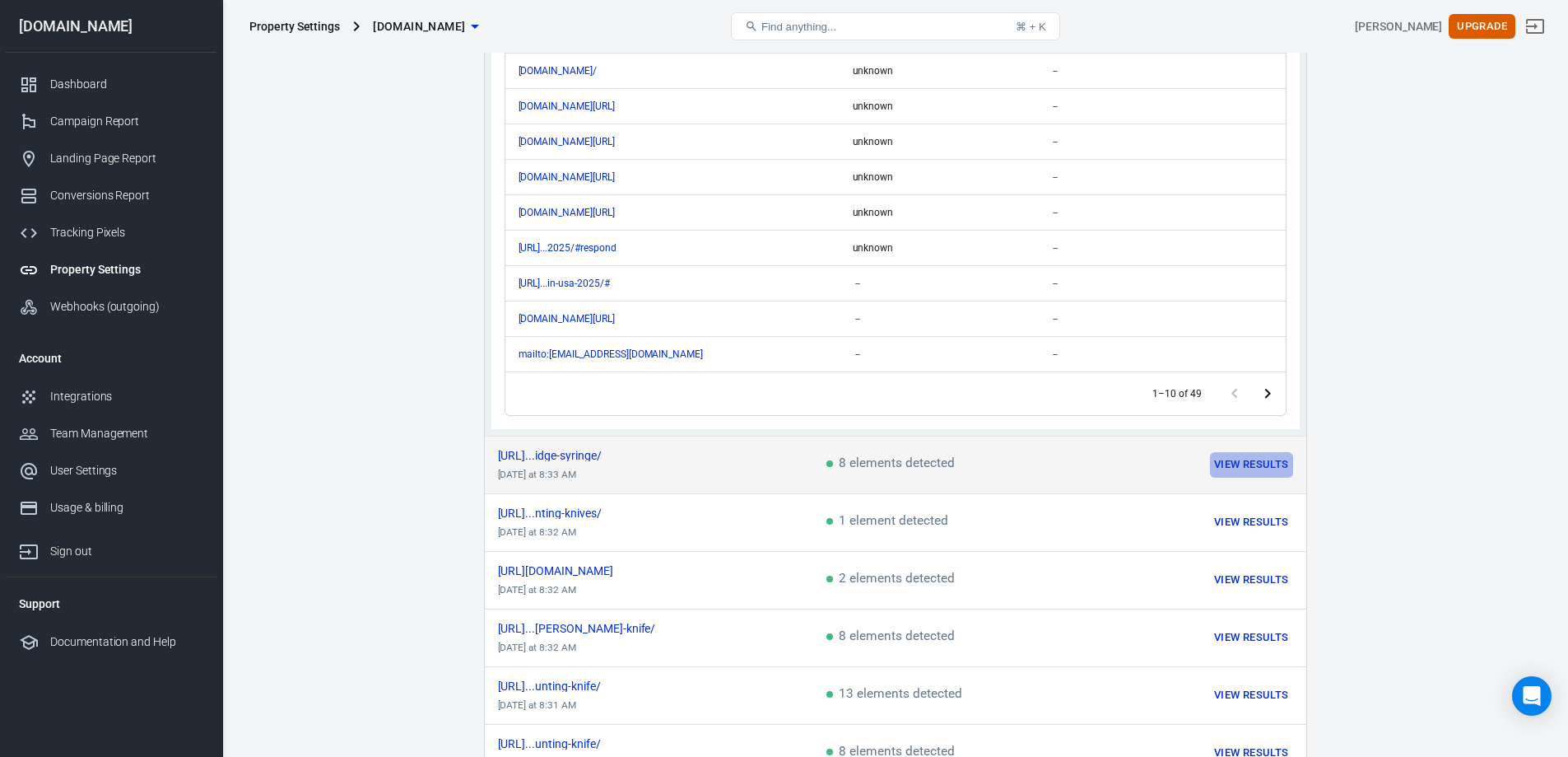
click at [1249, 465] on button "View Results" at bounding box center [1251, 465] width 82 height 25
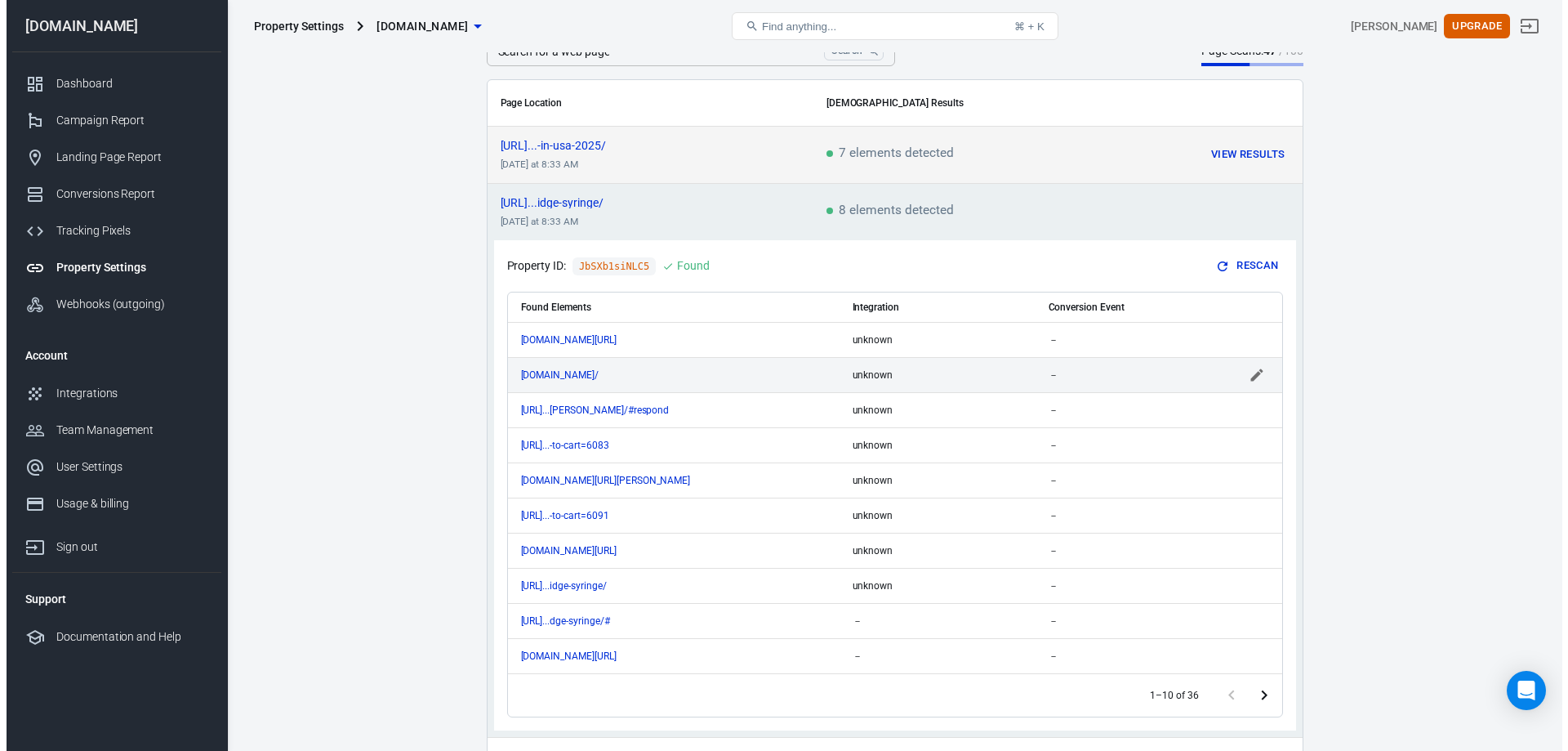
scroll to position [0, 0]
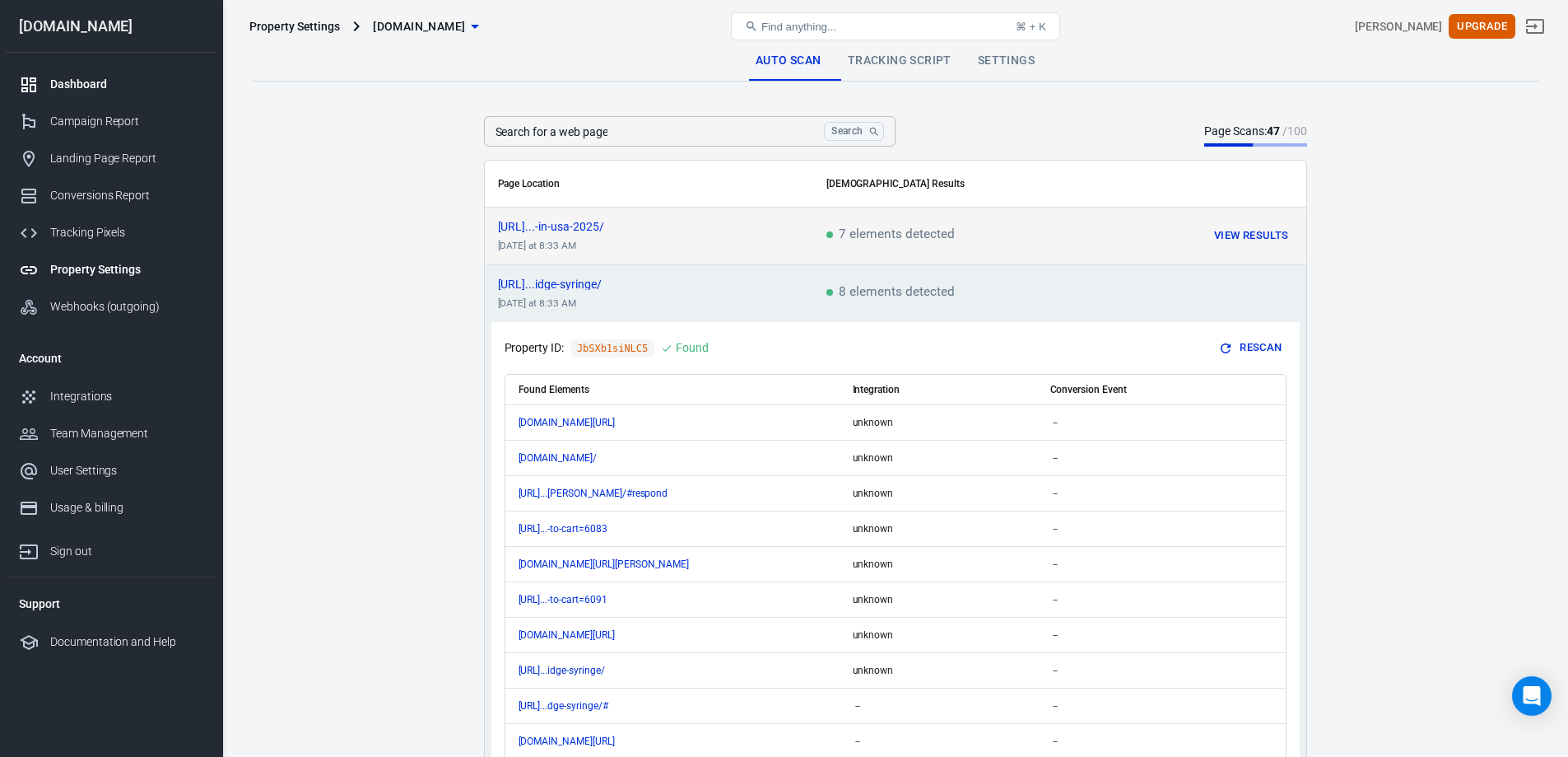
click at [111, 80] on div "Dashboard" at bounding box center [126, 84] width 153 height 17
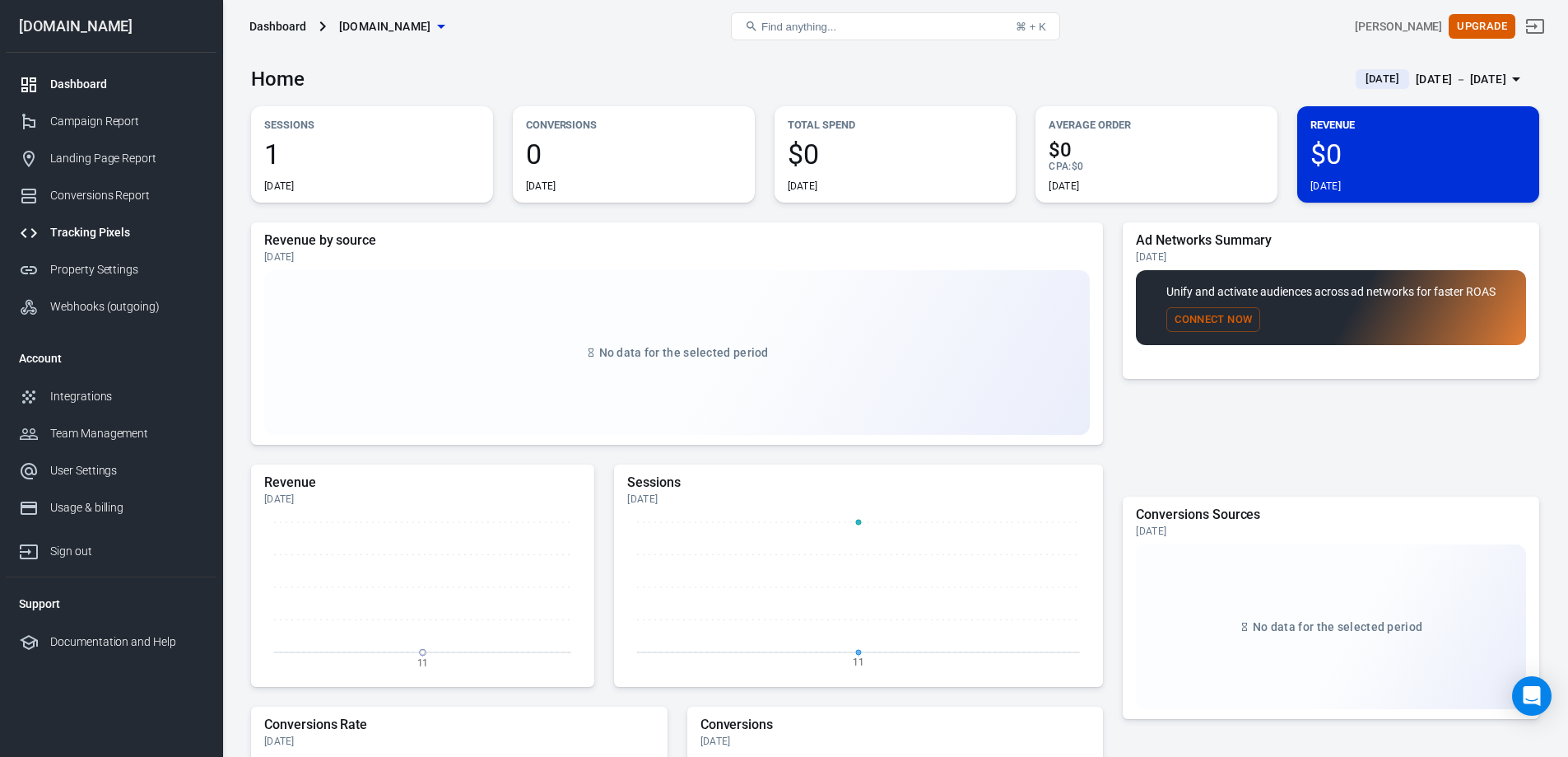
click at [135, 222] on link "Tracking Pixels" at bounding box center [110, 232] width 210 height 37
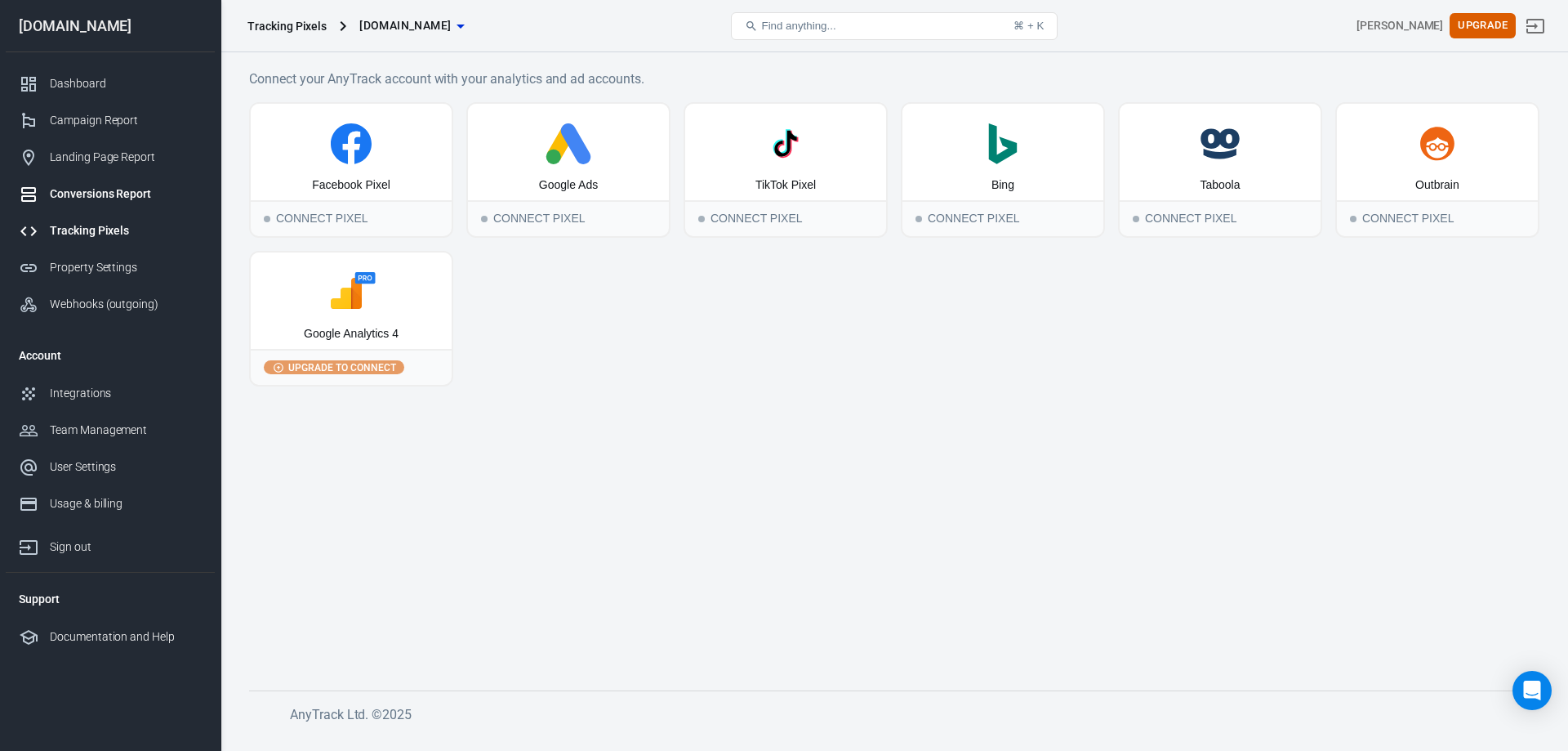
click at [124, 187] on div "Conversions Report" at bounding box center [125, 194] width 152 height 17
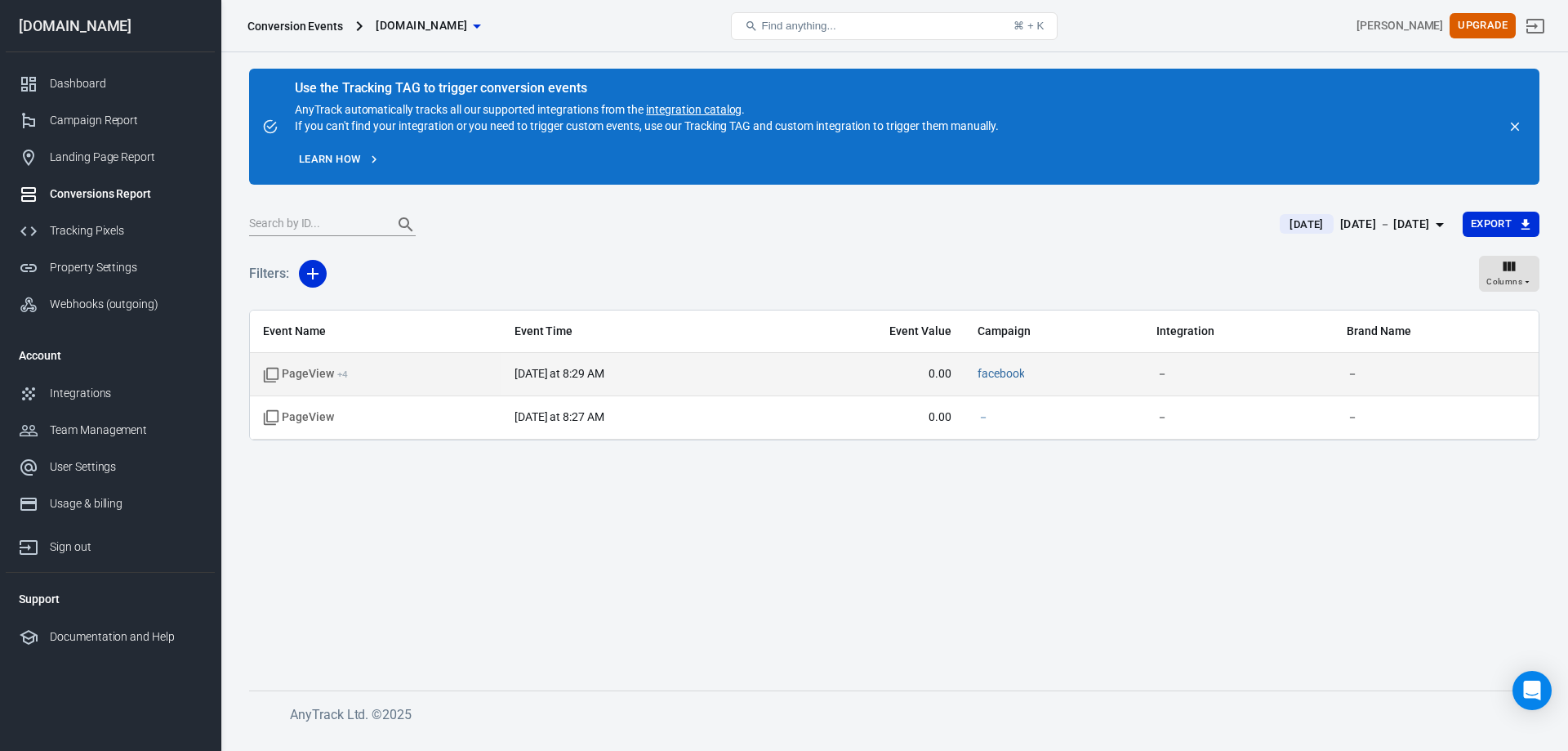
click at [361, 367] on span "PageView + 4" at bounding box center [376, 374] width 226 height 16
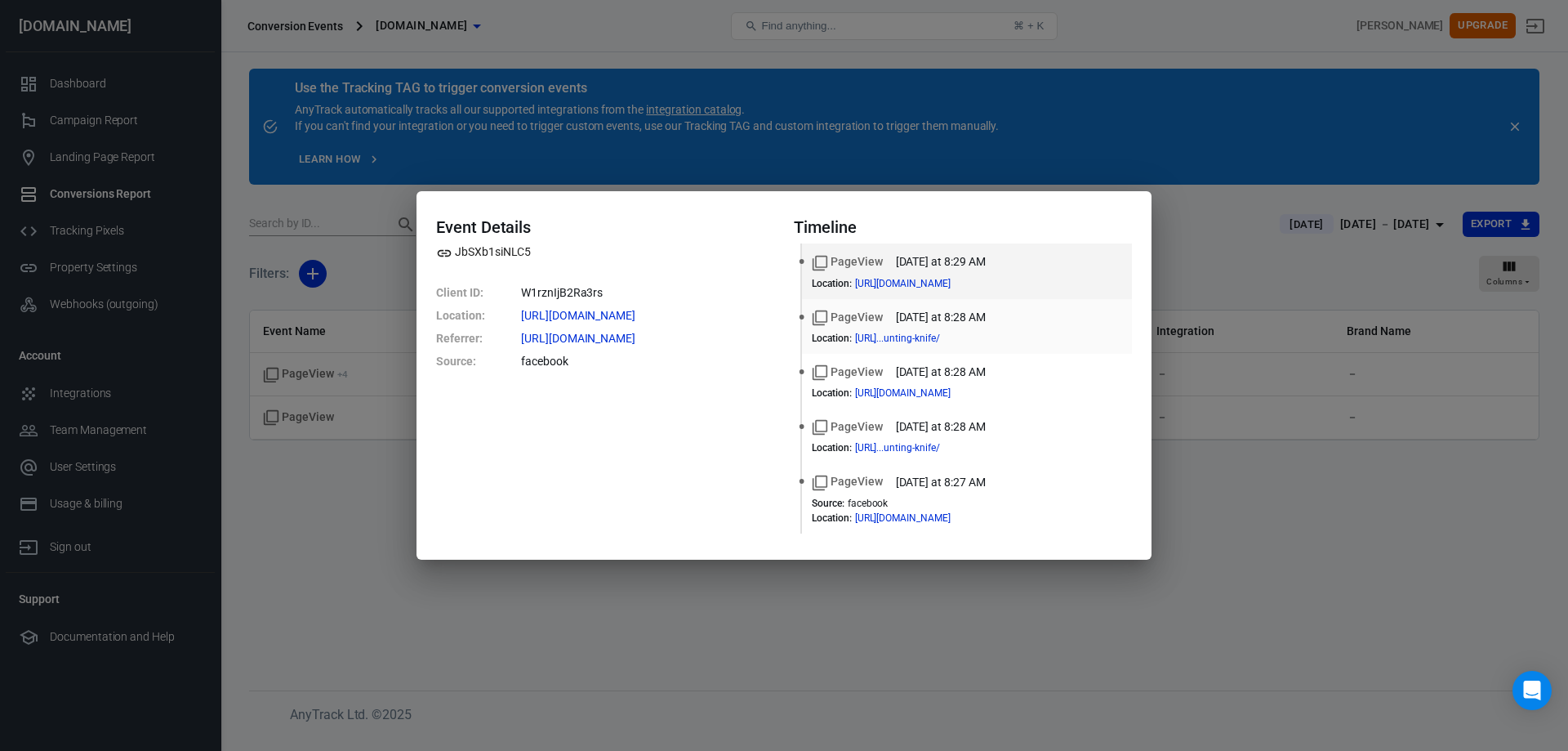
click at [1070, 321] on div "PageView today at 8:28 AM" at bounding box center [966, 316] width 310 height 17
click at [1081, 384] on div "PageView today at 8:28 AM Location : https://bladeandprecision.com/cart/" at bounding box center [966, 381] width 310 height 36
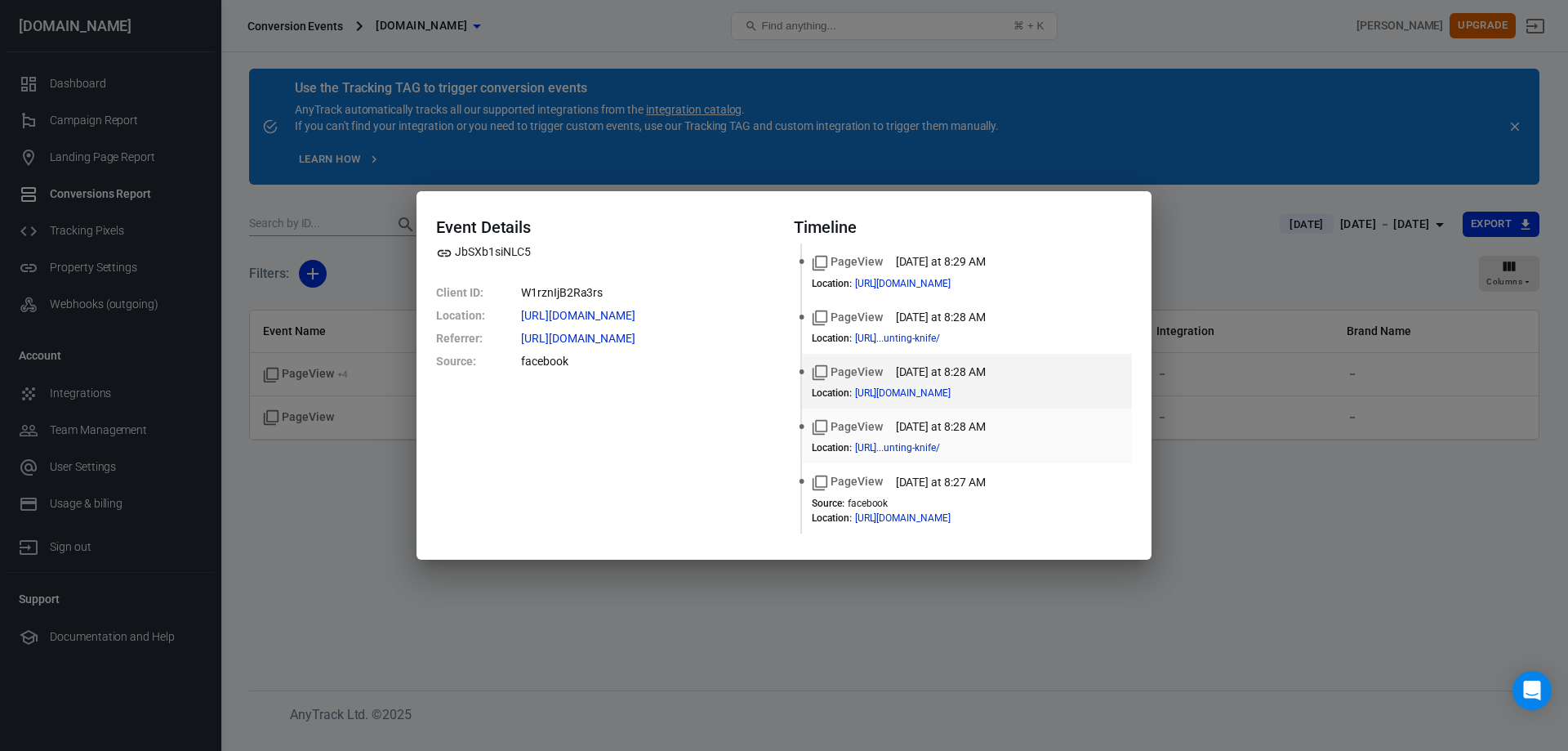
click at [1076, 454] on li "PageView today at 8:28 AM Location : https://bladeandprecision....unting-knife/" at bounding box center [966, 435] width 330 height 55
click at [1063, 519] on div "Location : https://bladeandprecision.com/" at bounding box center [966, 517] width 310 height 12
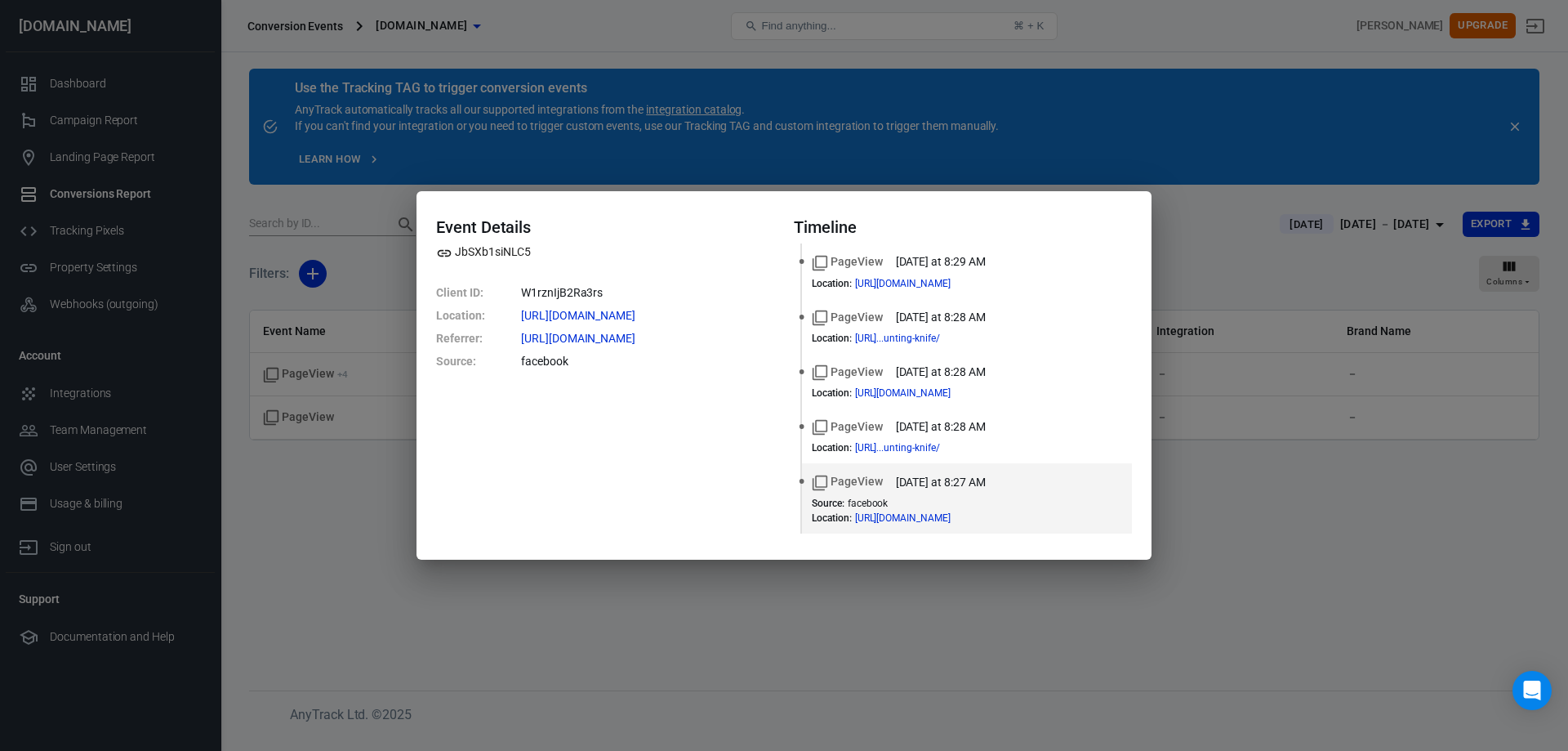
click at [725, 140] on div "Event Details JbSXb1siNLC5 Client ID : W1rznIjB2Ra3rs Location : https://bladea…" at bounding box center [784, 375] width 1568 height 751
